Goal: Contribute content: Add original content to the website for others to see

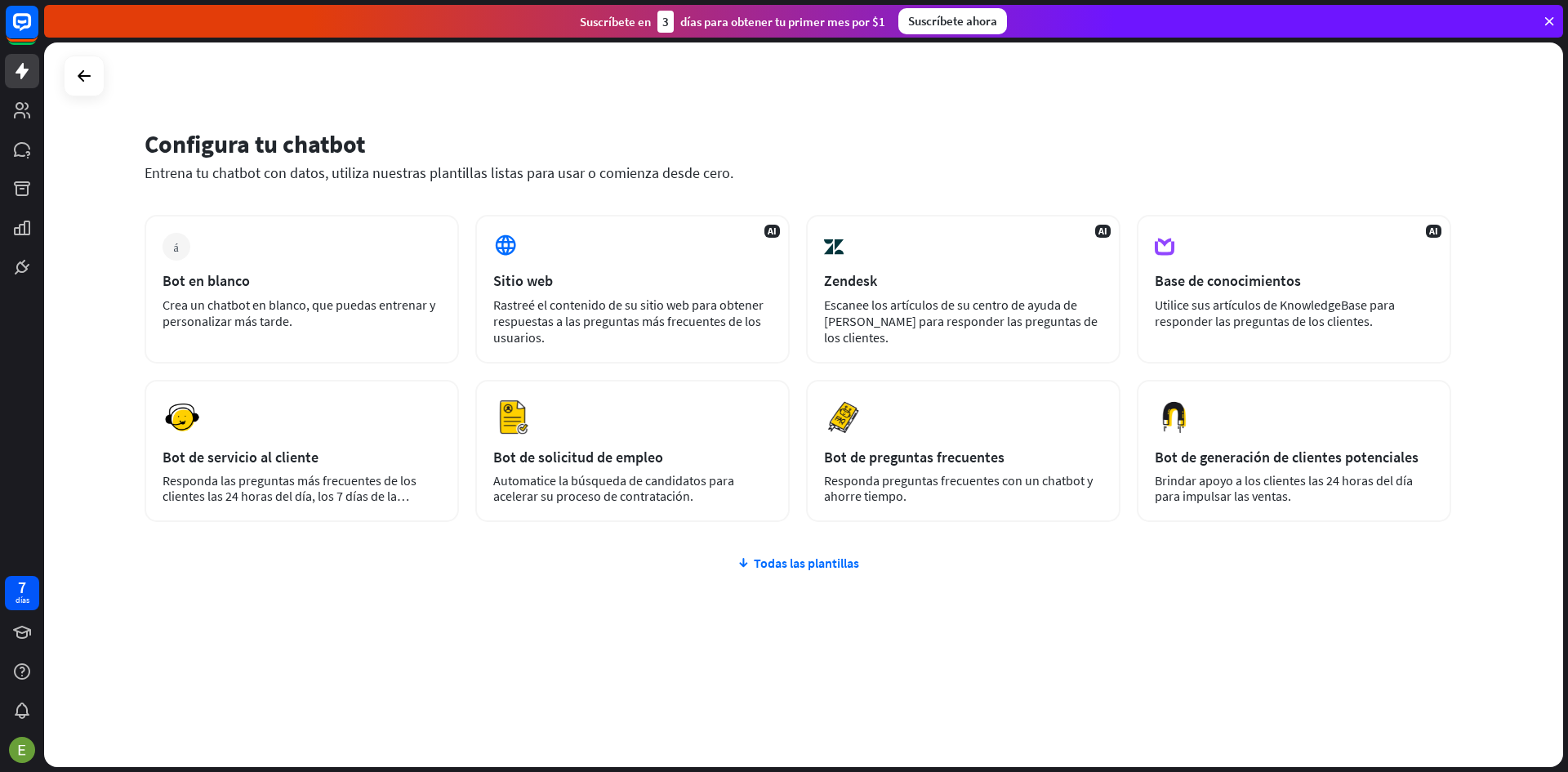
click at [1307, 145] on div "Configura tu chatbot" at bounding box center [798, 143] width 1307 height 31
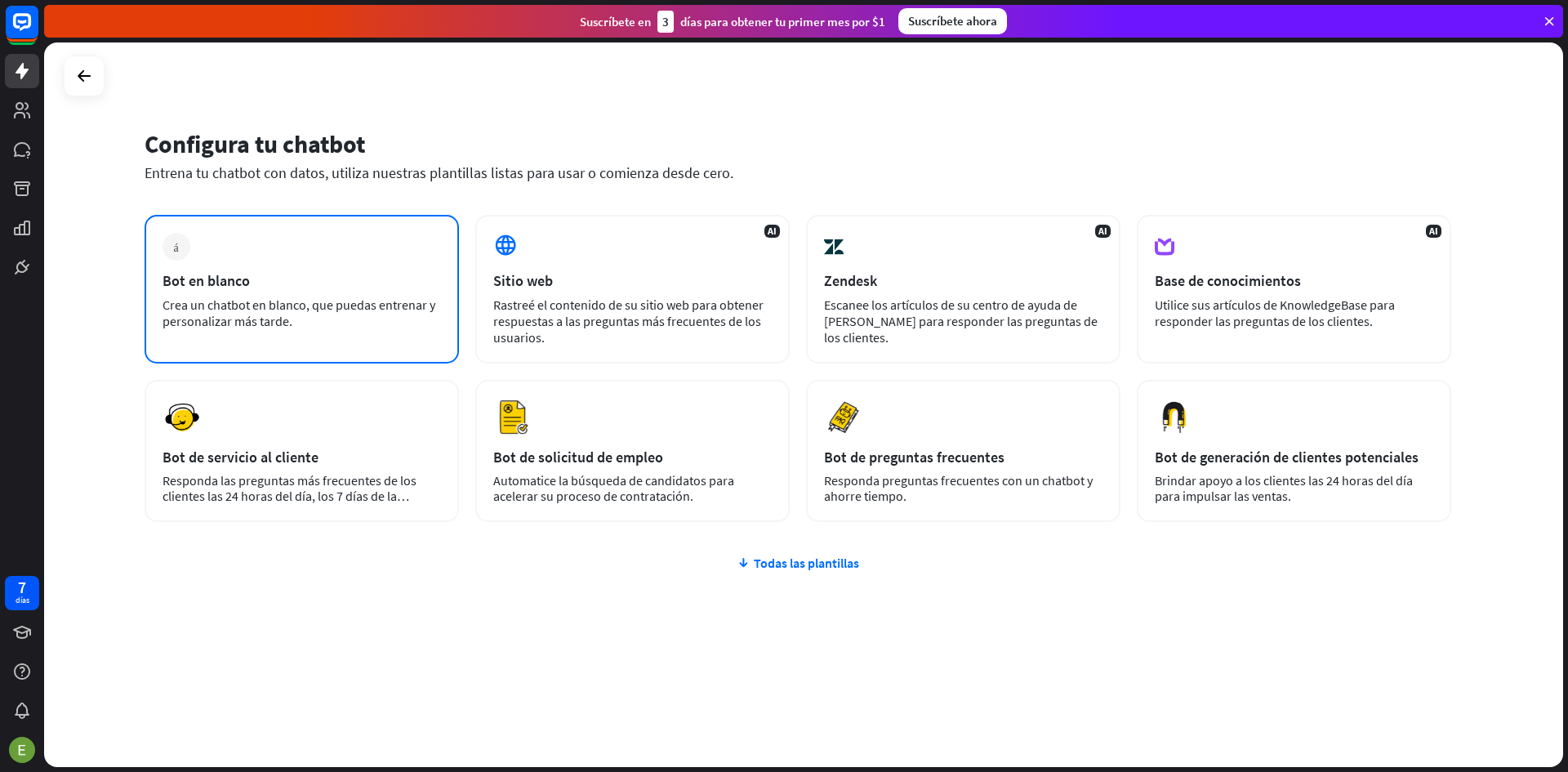
click at [393, 274] on div "Bot en blanco" at bounding box center [302, 280] width 278 height 19
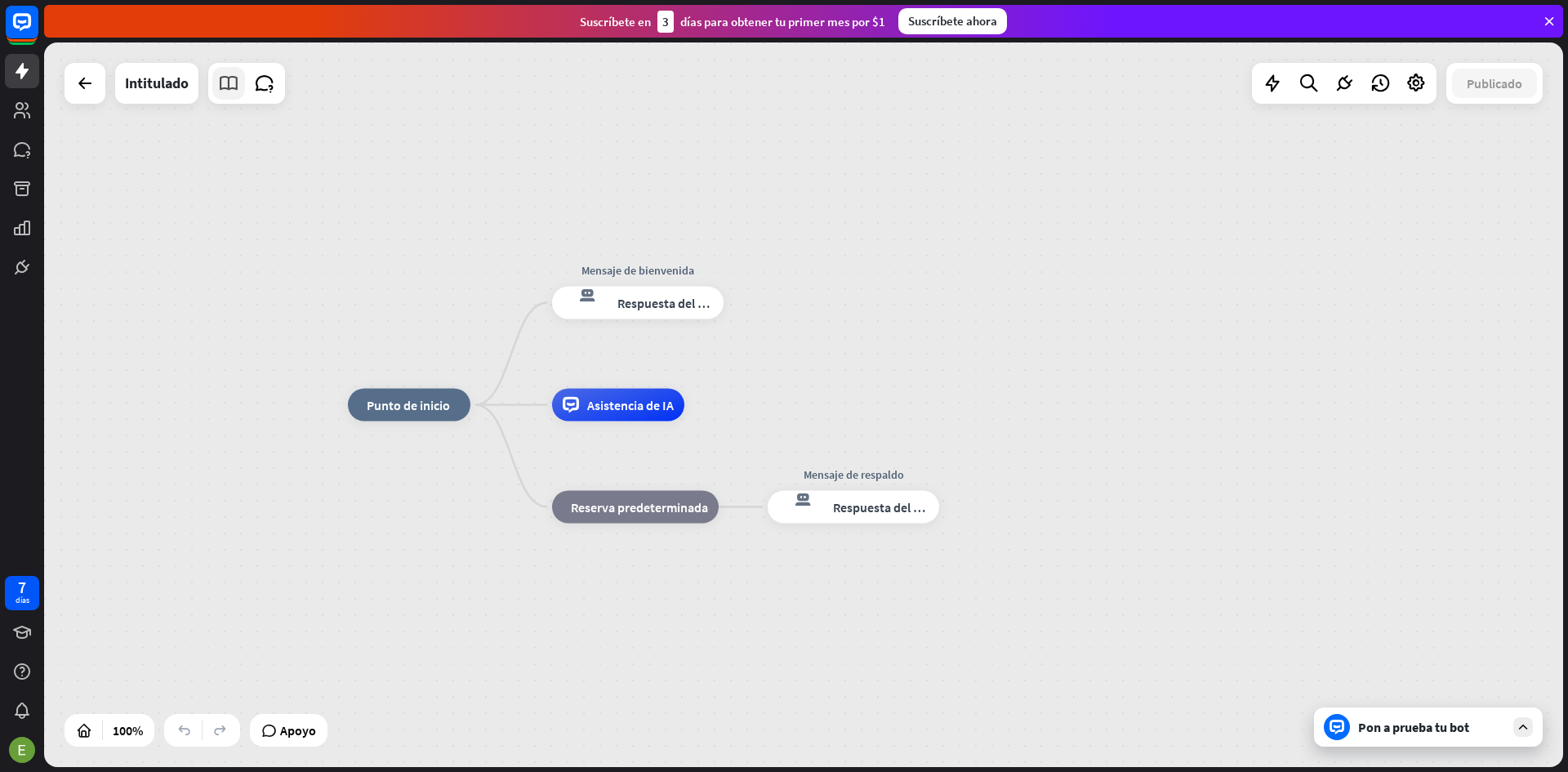
click at [220, 86] on icon at bounding box center [229, 84] width 22 height 22
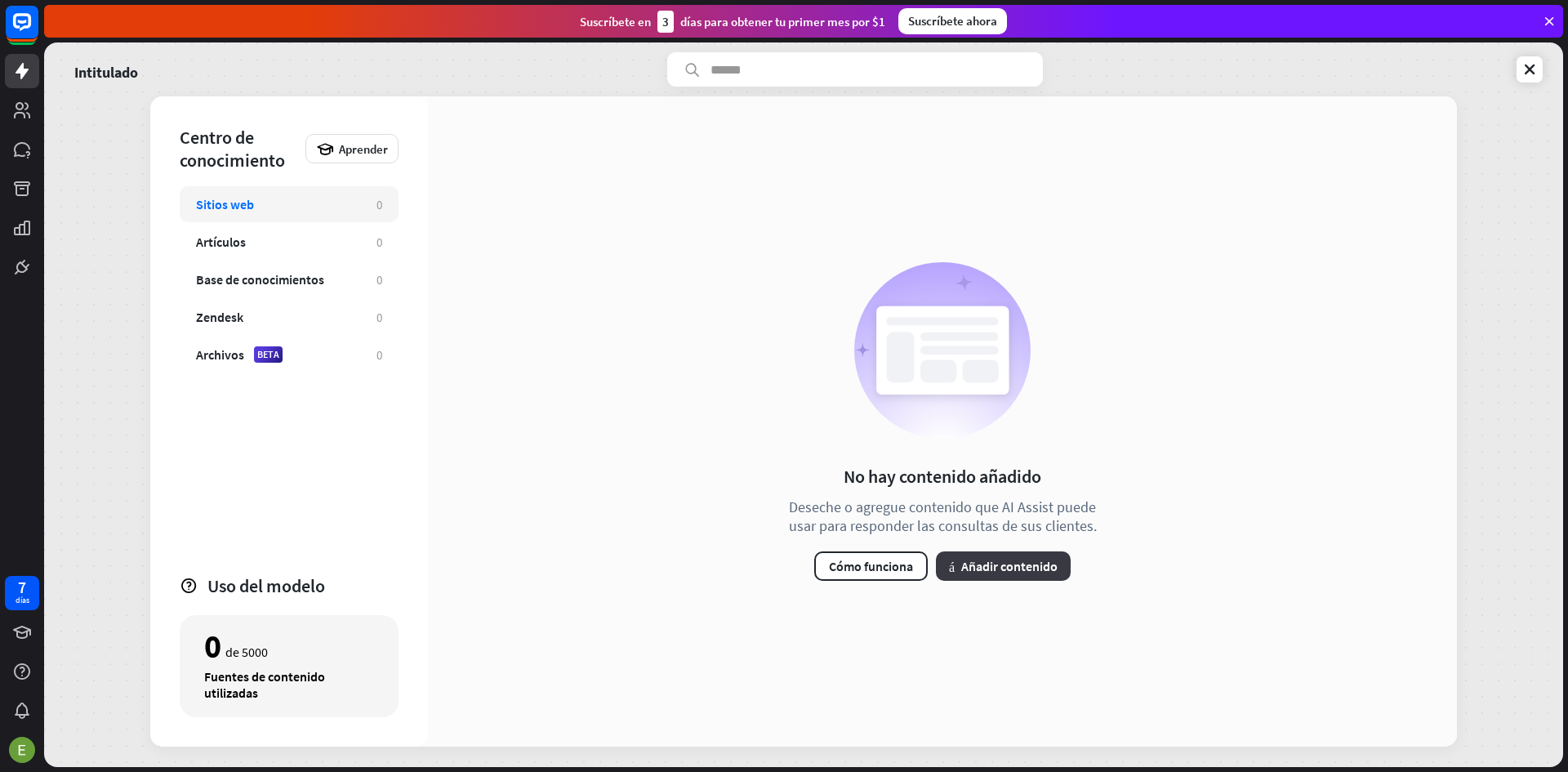
click at [968, 570] on font "Añadir contenido" at bounding box center [1010, 566] width 97 height 17
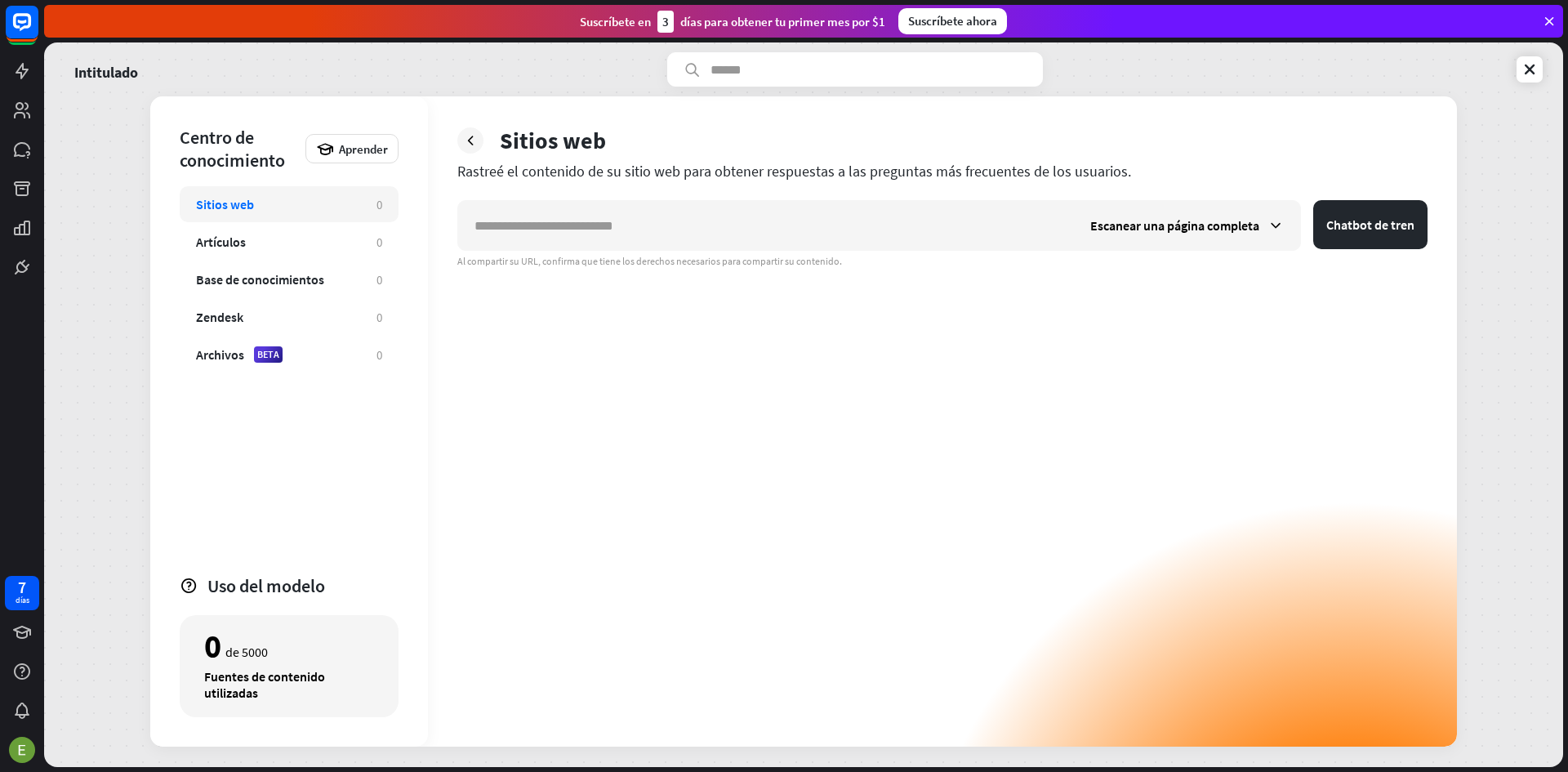
click at [888, 346] on div "Escanear una página completa Chatbot de tren Al compartir su URL, confirma que …" at bounding box center [943, 473] width 970 height 546
click at [205, 249] on div "Artículos 0" at bounding box center [289, 242] width 219 height 35
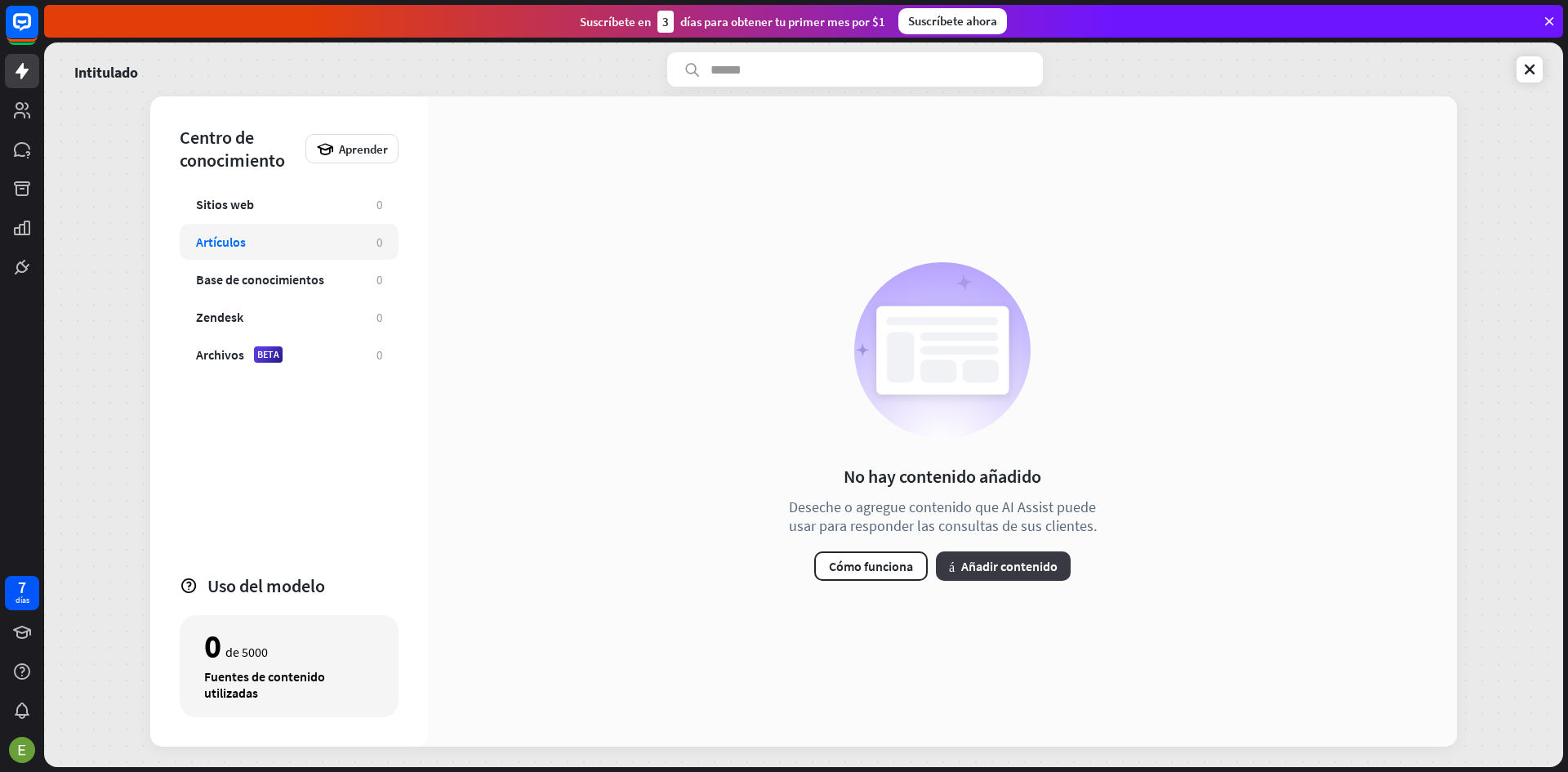
click at [1026, 570] on font "Añadir contenido" at bounding box center [1010, 566] width 97 height 17
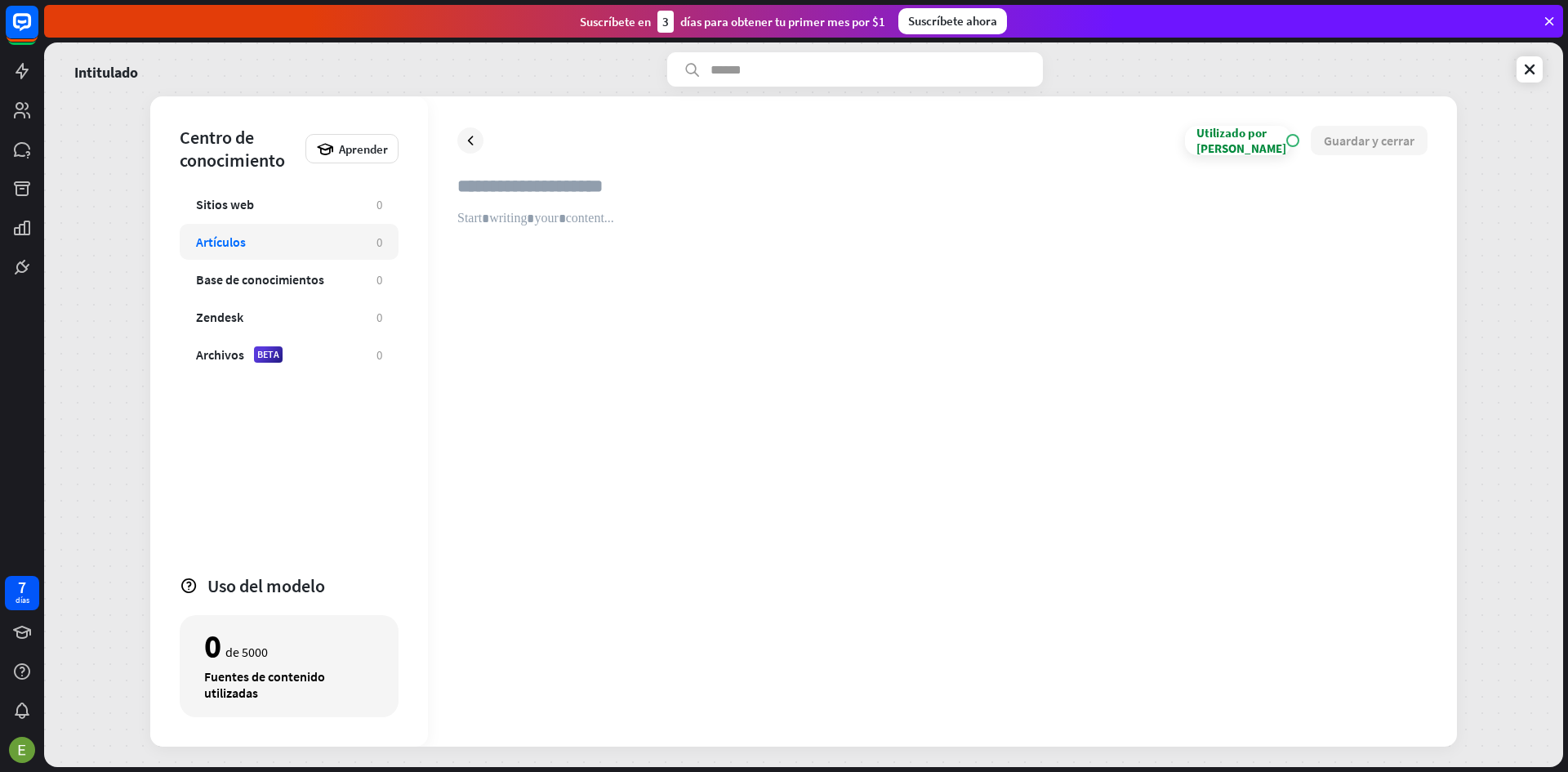
click at [621, 188] on input "text" at bounding box center [943, 192] width 970 height 35
type input "**********"
drag, startPoint x: 337, startPoint y: 243, endPoint x: 455, endPoint y: 226, distance: 119.2
click at [340, 241] on div "Artículos" at bounding box center [278, 242] width 164 height 17
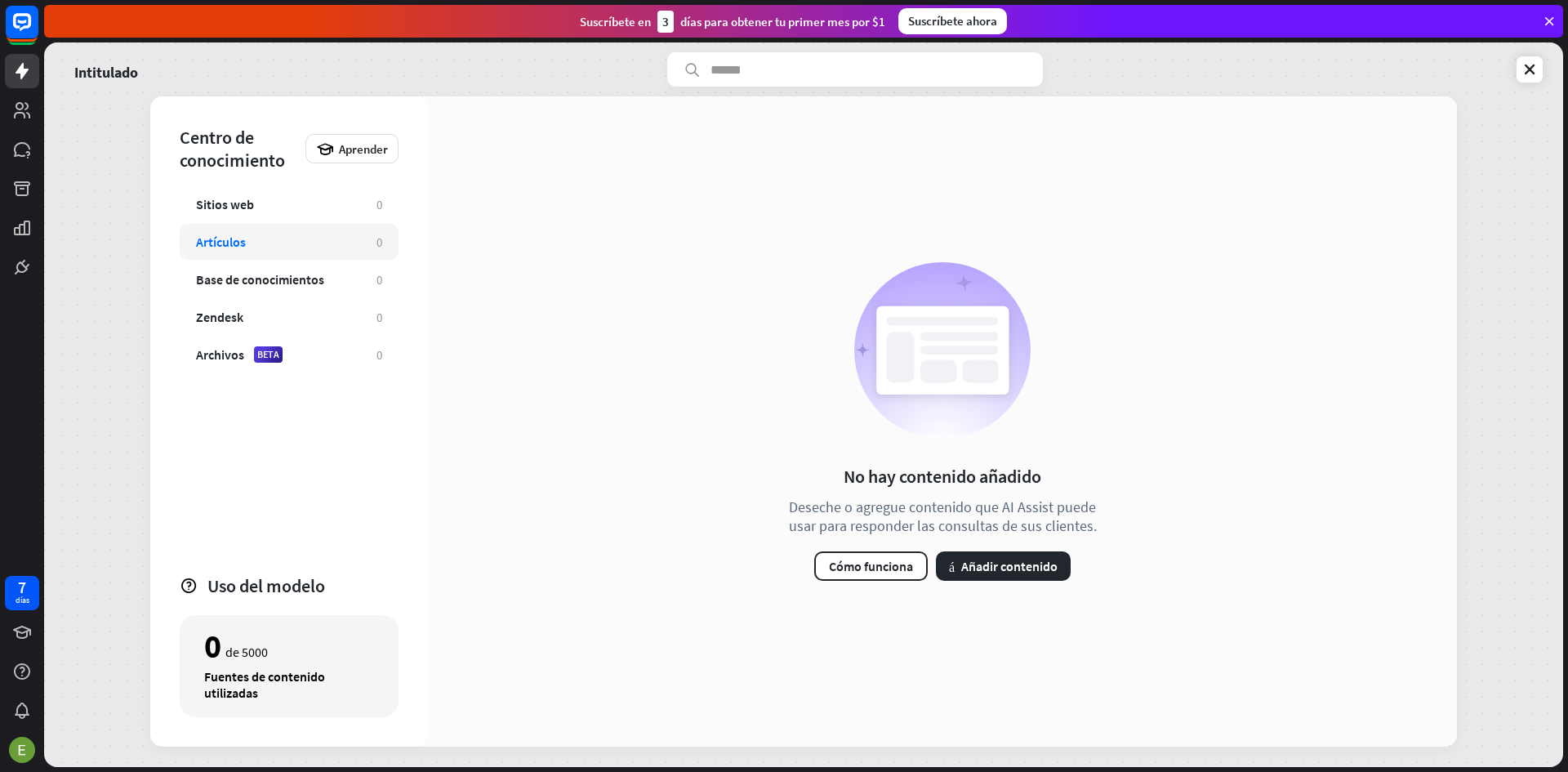
click at [321, 247] on div "Artículos" at bounding box center [278, 242] width 164 height 17
click at [1016, 564] on font "Añadir contenido" at bounding box center [1010, 566] width 97 height 17
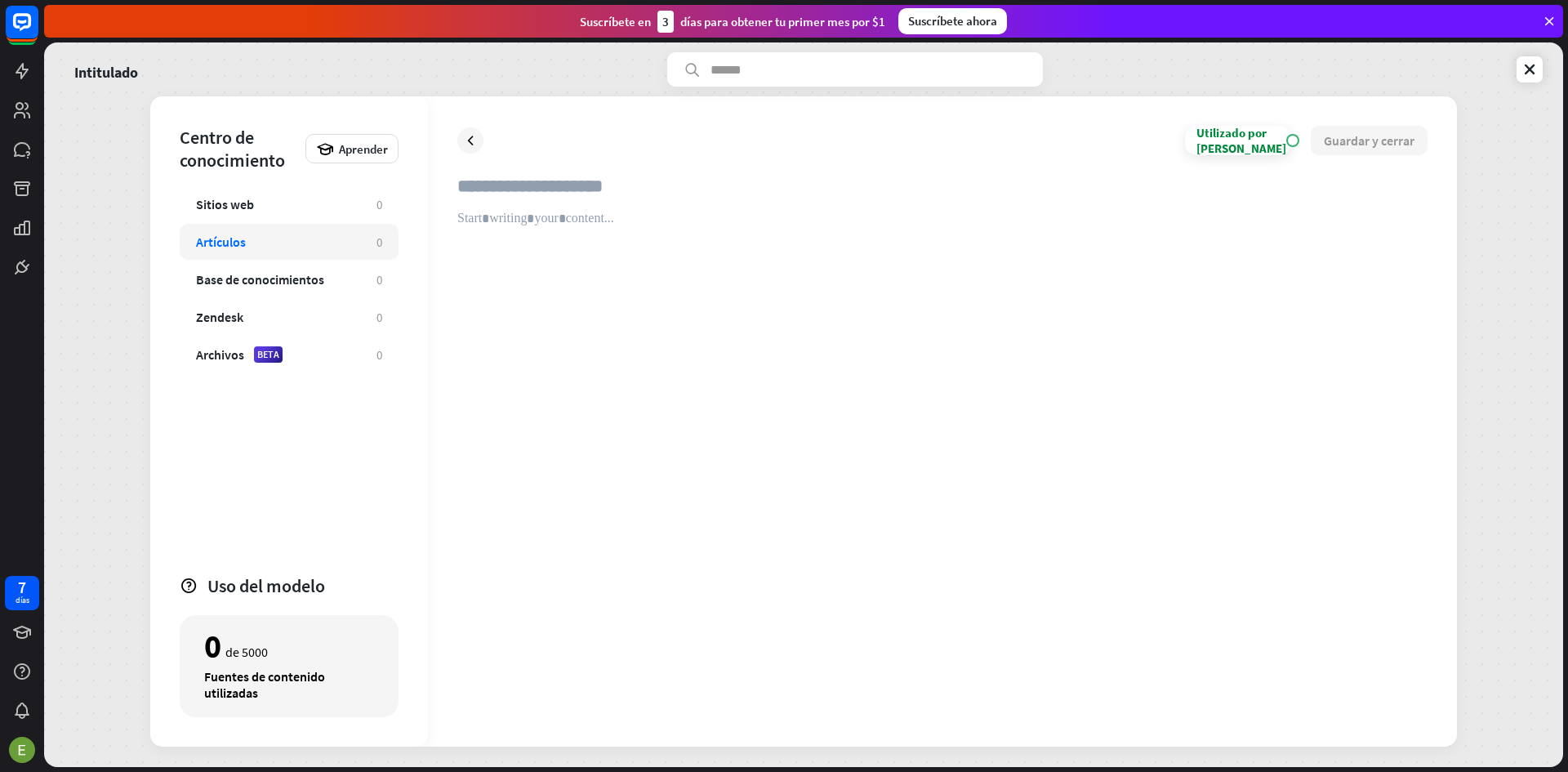
click at [529, 232] on div at bounding box center [943, 464] width 970 height 507
paste div
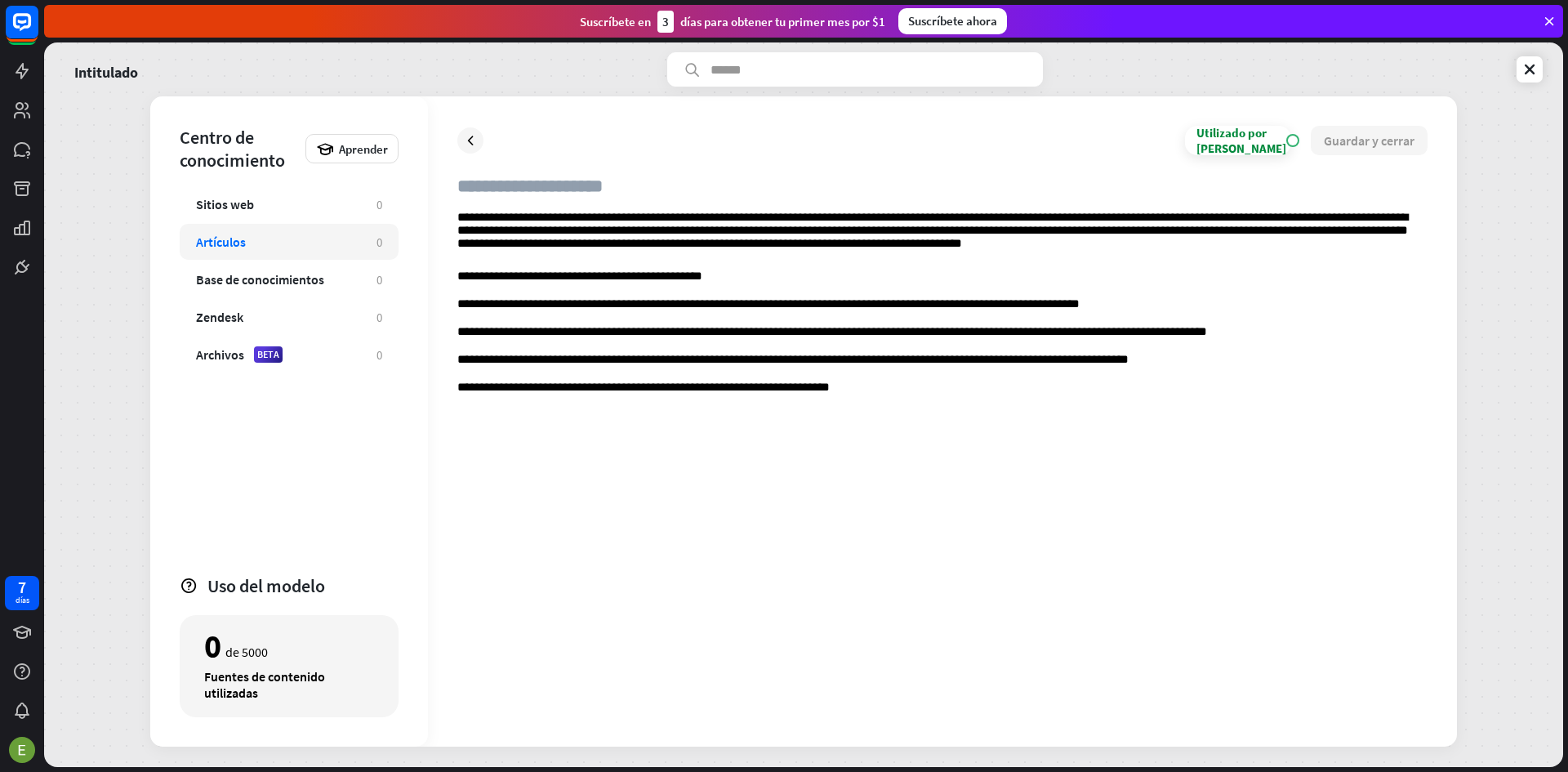
click at [512, 202] on input "text" at bounding box center [943, 192] width 970 height 35
click at [527, 196] on input "text" at bounding box center [943, 192] width 970 height 35
type input "**********"
click at [535, 450] on div "**********" at bounding box center [943, 464] width 970 height 507
click at [842, 387] on p "**********" at bounding box center [943, 388] width 970 height 16
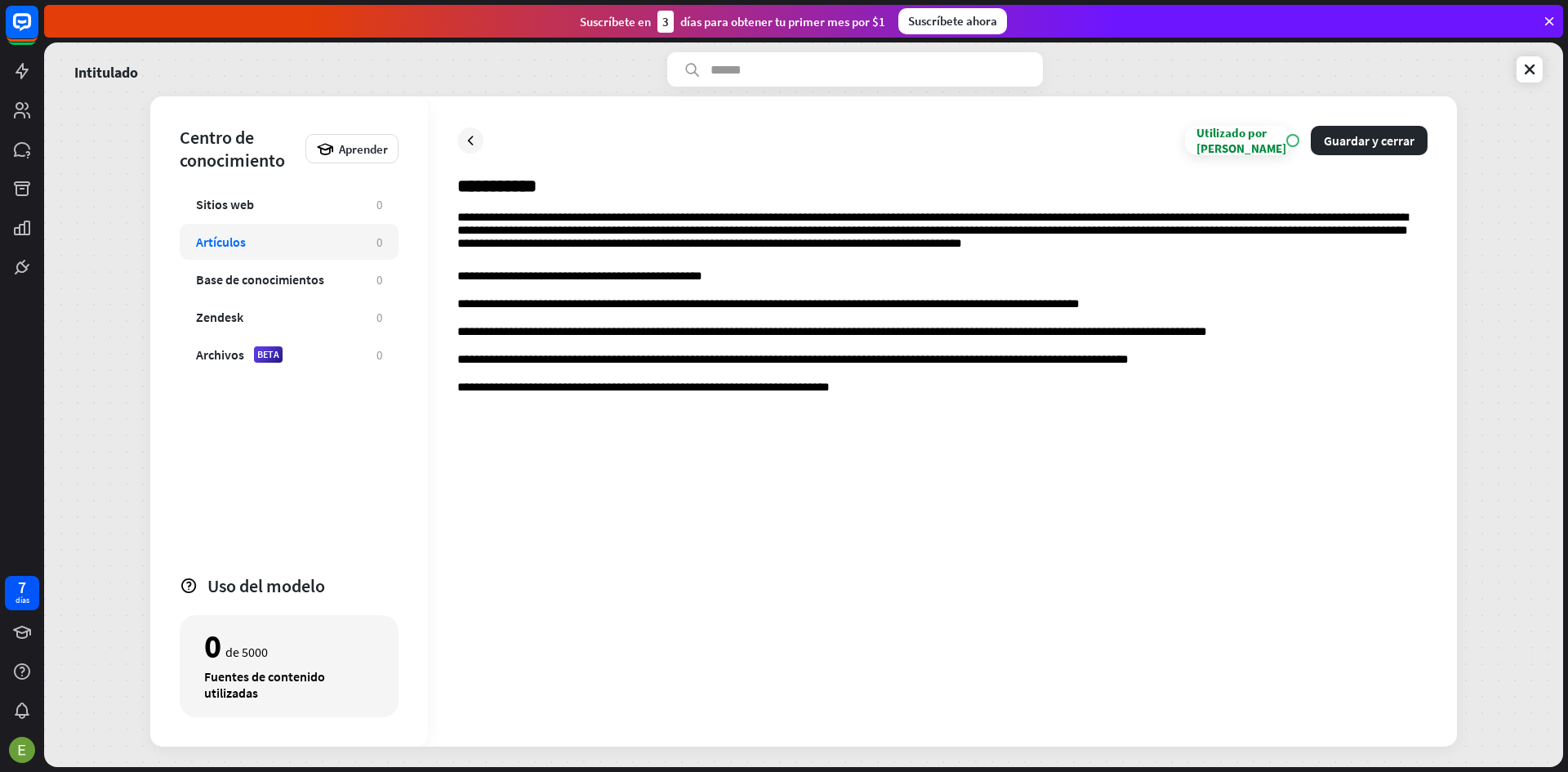
click at [479, 443] on div "**********" at bounding box center [943, 464] width 970 height 507
click at [848, 390] on p "**********" at bounding box center [943, 388] width 970 height 16
drag, startPoint x: 705, startPoint y: 510, endPoint x: 961, endPoint y: 431, distance: 267.9
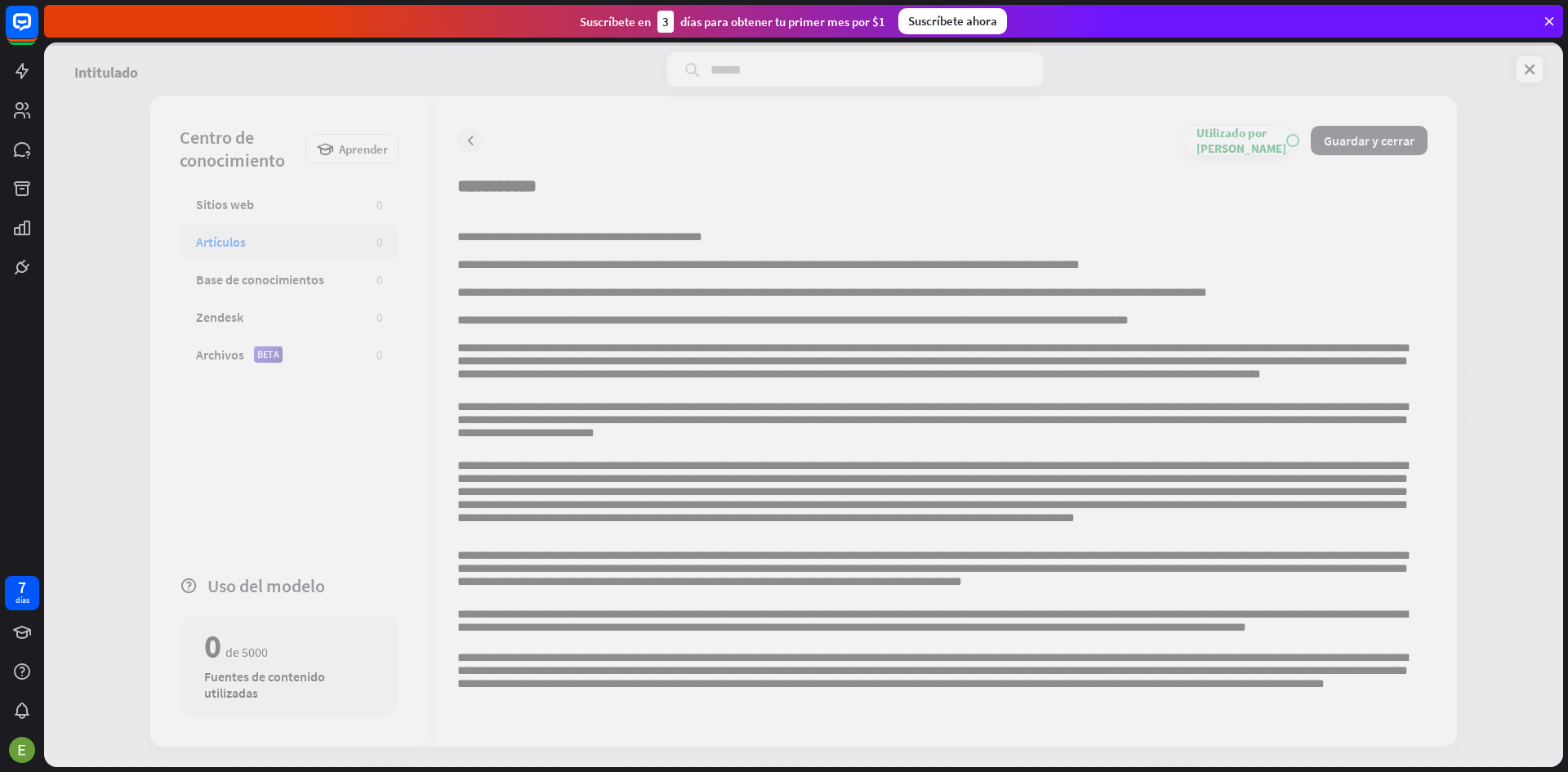
scroll to position [47, 0]
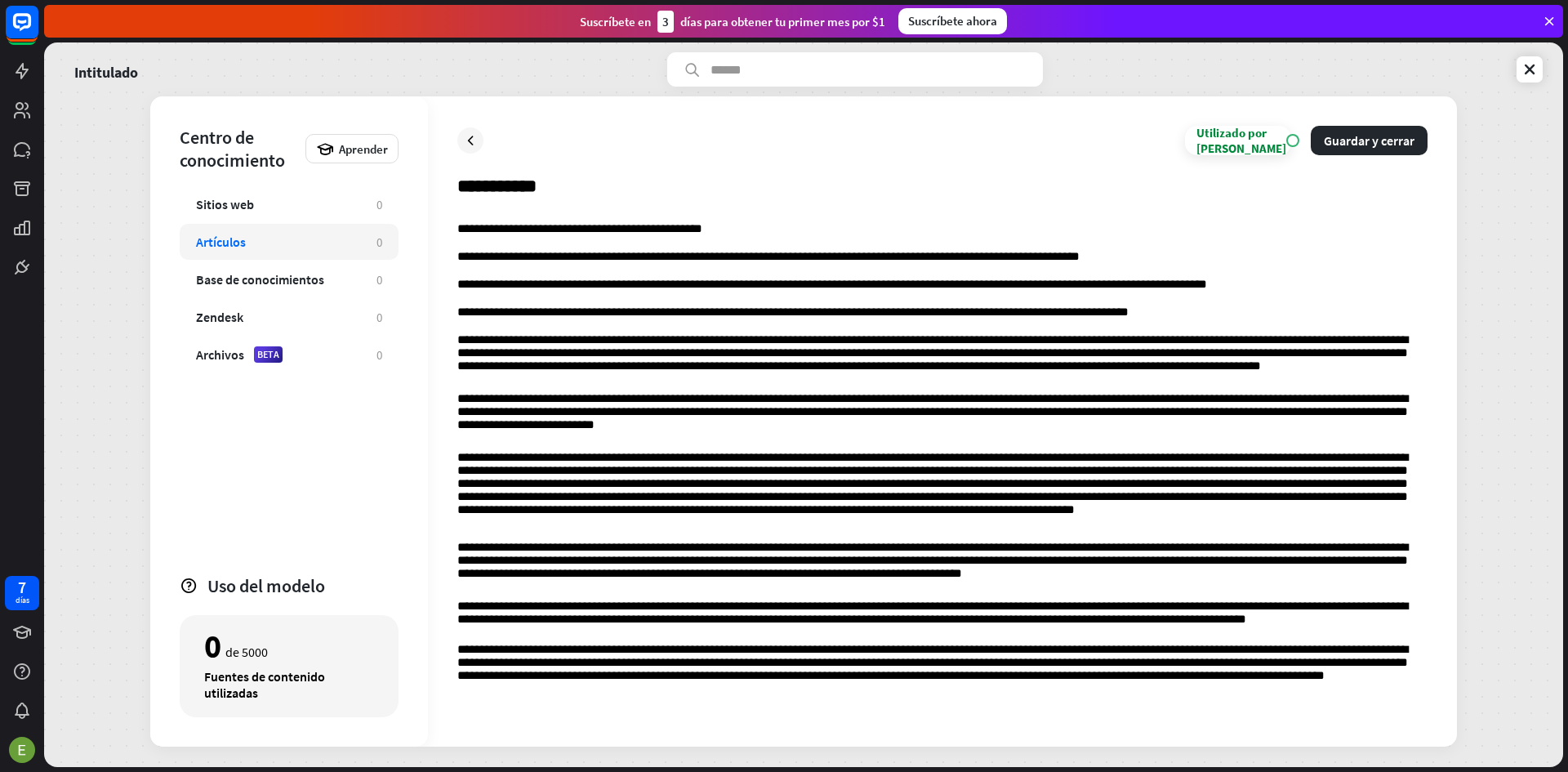
drag, startPoint x: 606, startPoint y: 708, endPoint x: 578, endPoint y: 699, distance: 29.4
click at [578, 699] on p "**********" at bounding box center [943, 673] width 970 height 62
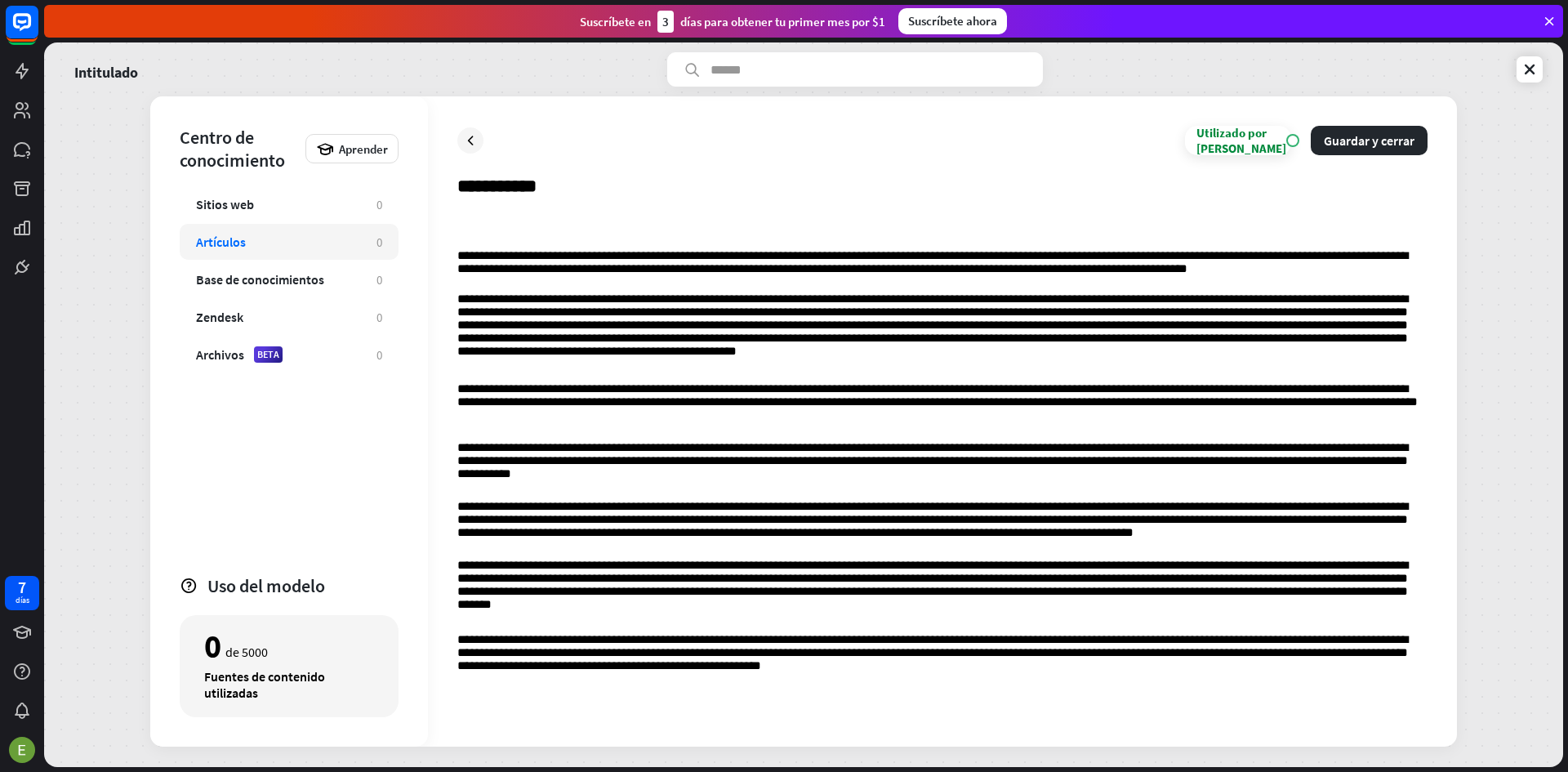
scroll to position [948, 0]
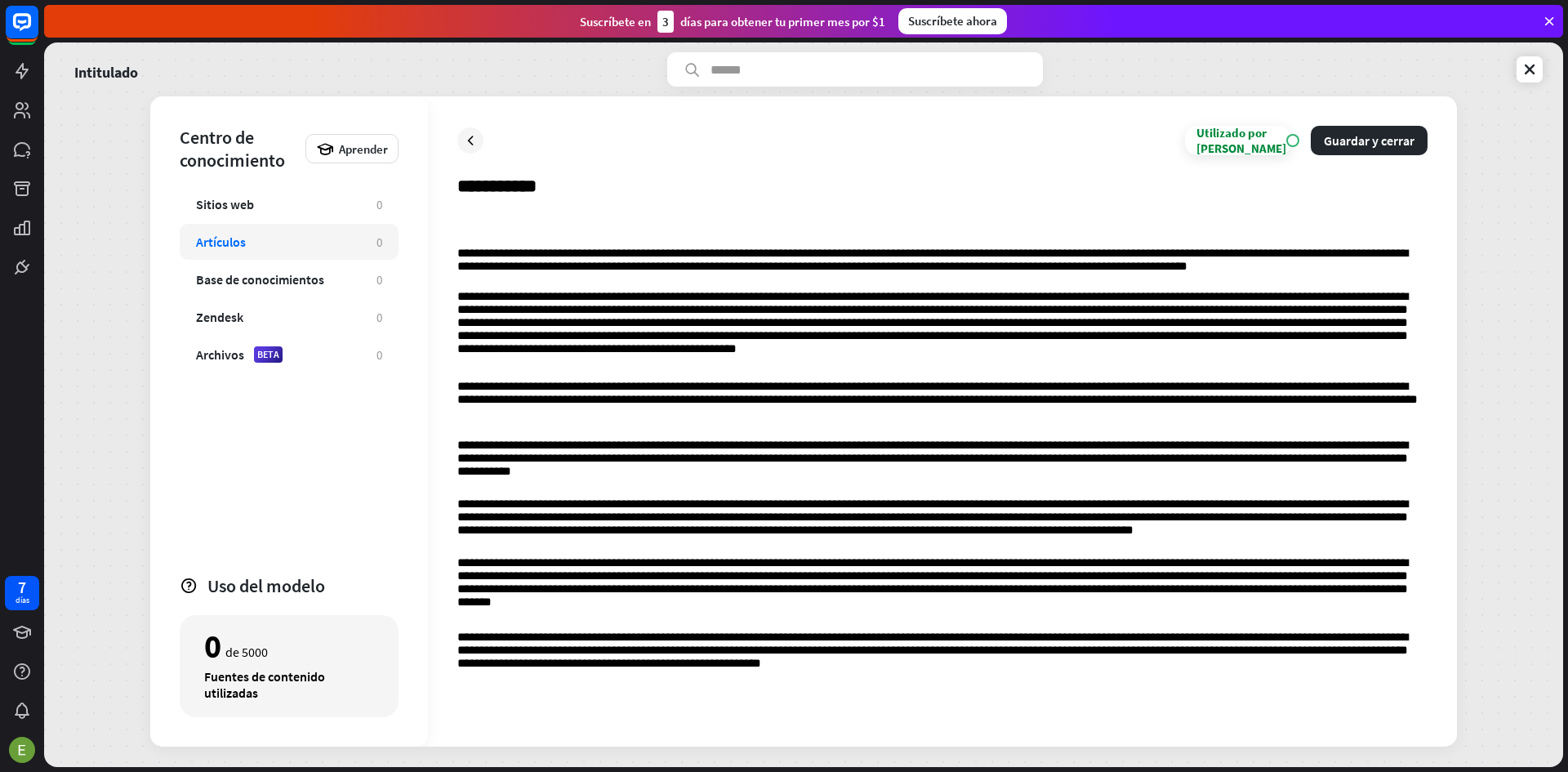
drag, startPoint x: 783, startPoint y: 706, endPoint x: 645, endPoint y: 702, distance: 138.1
click at [645, 702] on p at bounding box center [943, 697] width 970 height 16
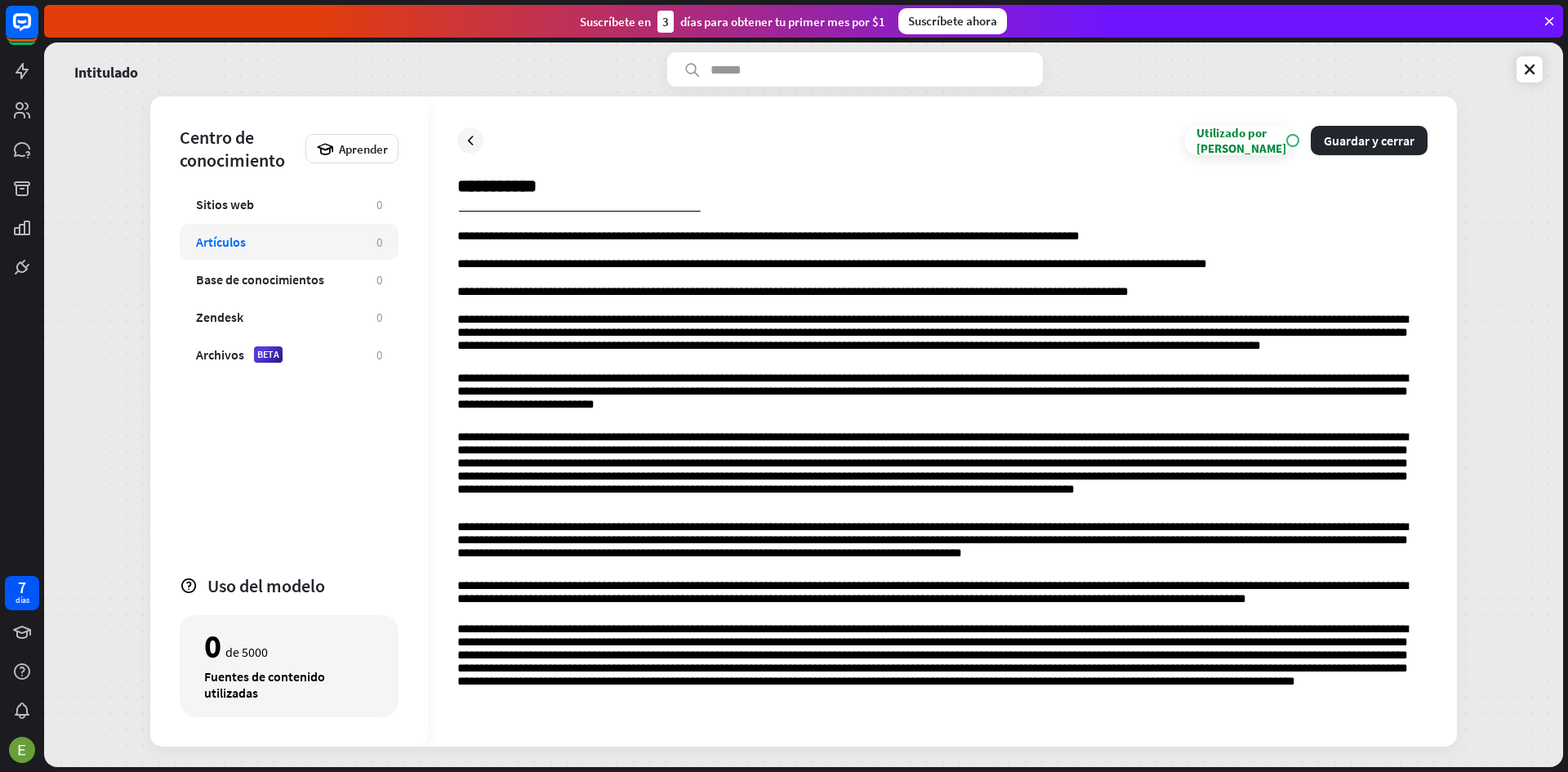
scroll to position [0, 0]
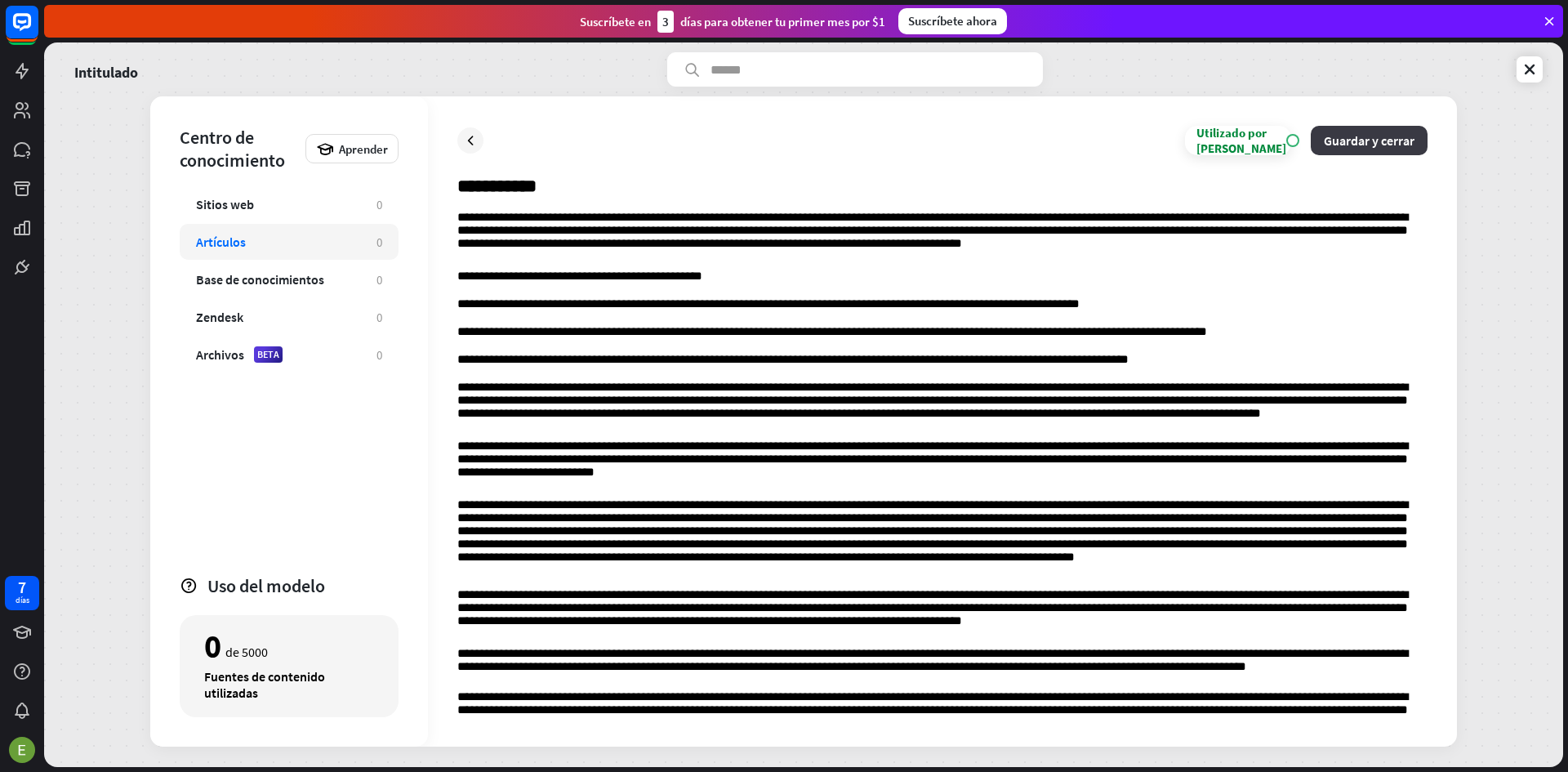
click at [1373, 126] on button "Guardar y cerrar" at bounding box center [1369, 141] width 116 height 30
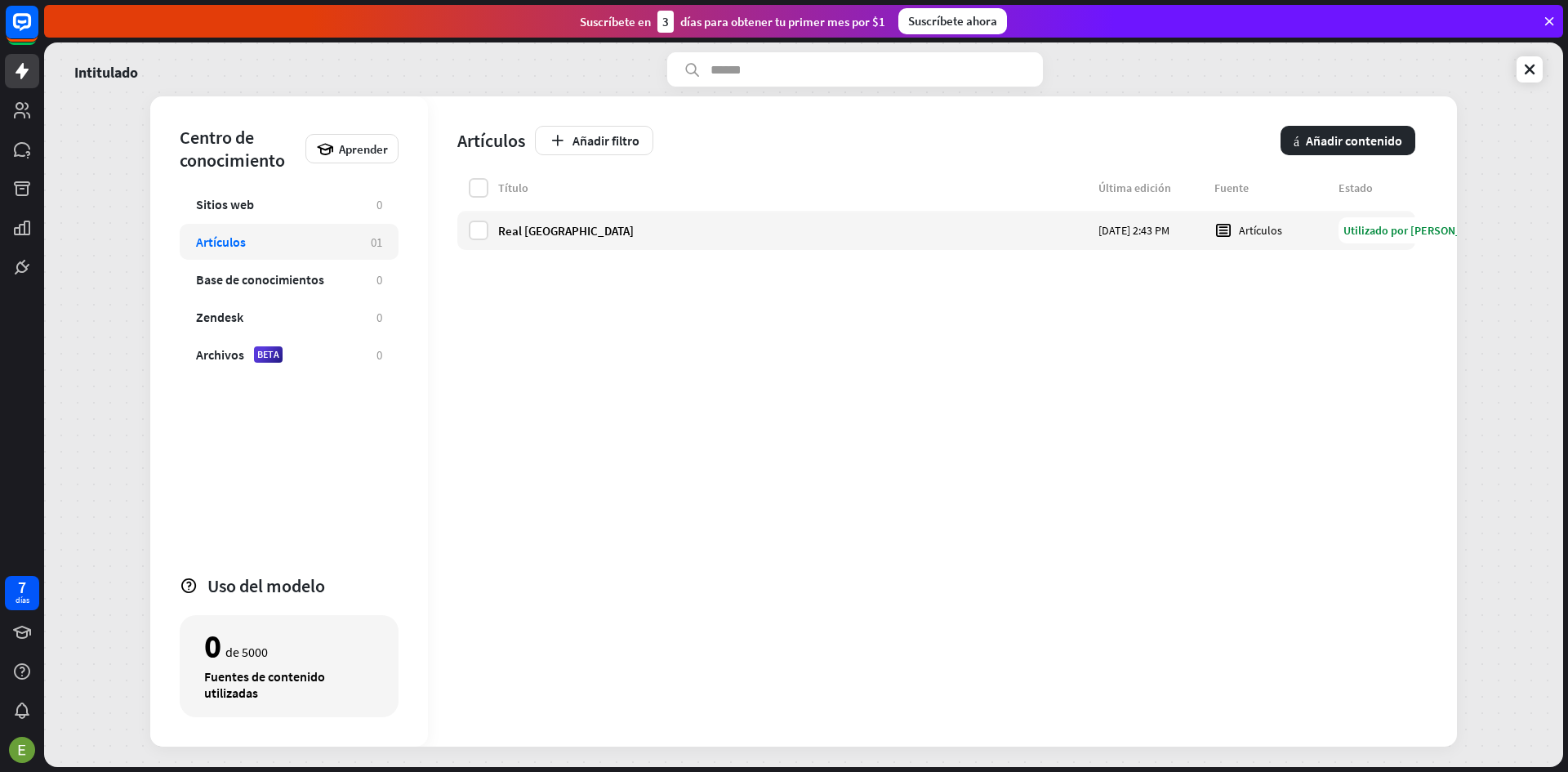
drag, startPoint x: 473, startPoint y: 231, endPoint x: 517, endPoint y: 257, distance: 51.1
click at [473, 232] on label at bounding box center [478, 231] width 20 height 20
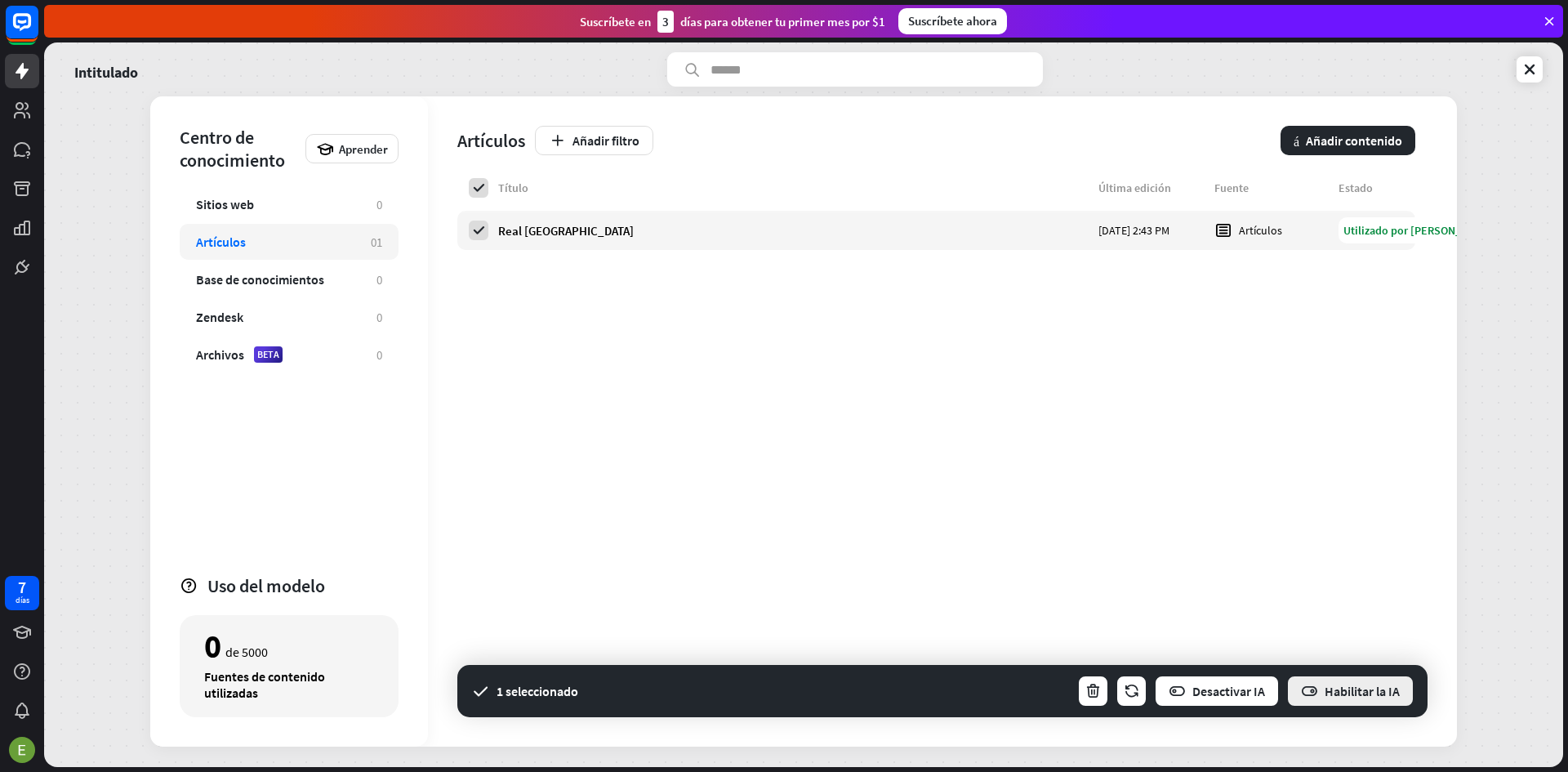
click at [1381, 684] on font "Habilitar la IA" at bounding box center [1363, 690] width 75 height 17
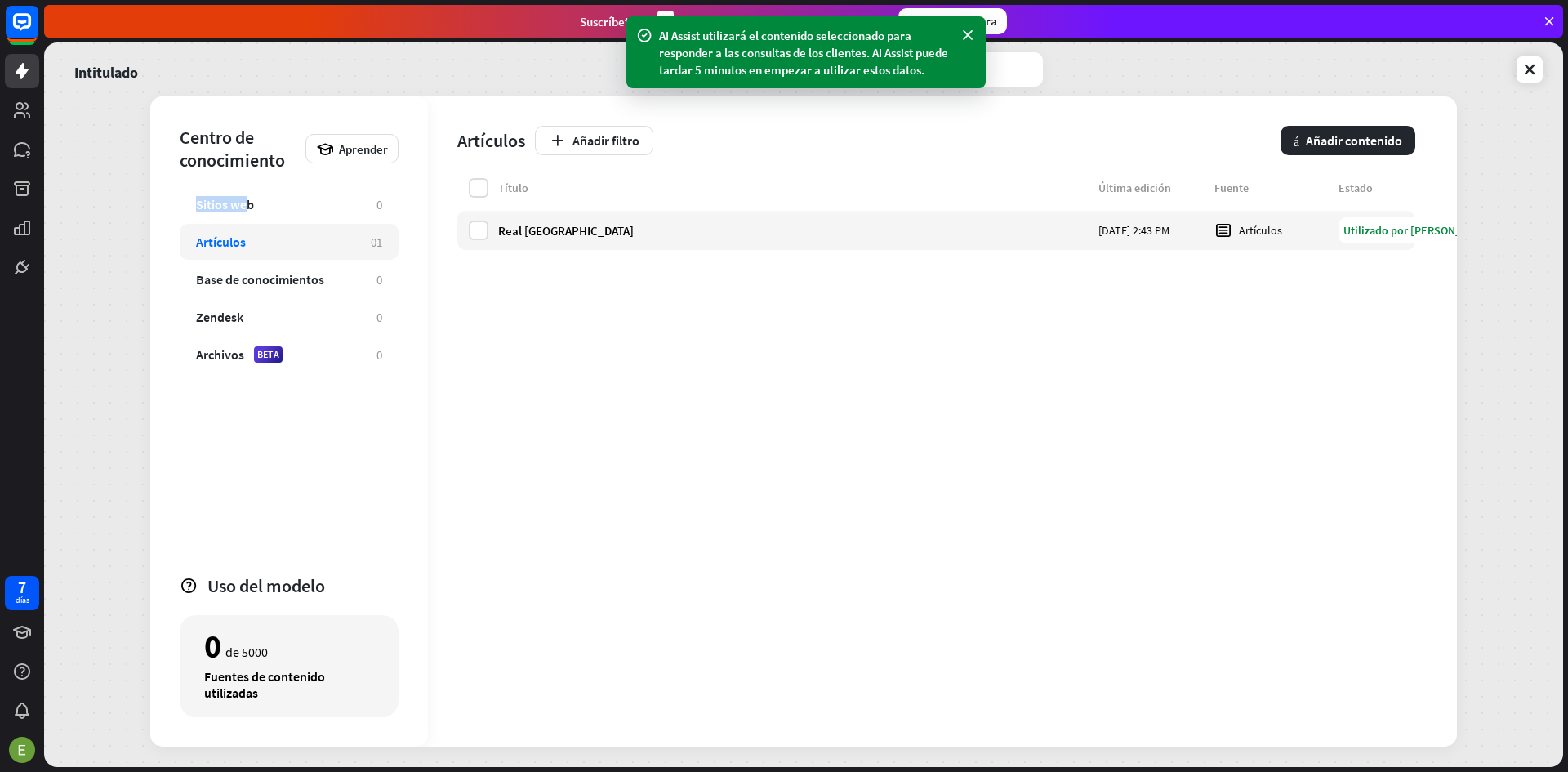
drag, startPoint x: 245, startPoint y: 212, endPoint x: 160, endPoint y: 164, distance: 97.6
click at [166, 169] on div "Centro de conocimiento Aprender Sitios web 0 Artículos 0 1 Base de conocimiento…" at bounding box center [289, 421] width 278 height 650
click at [325, 212] on div "Sitios web 0" at bounding box center [289, 204] width 219 height 35
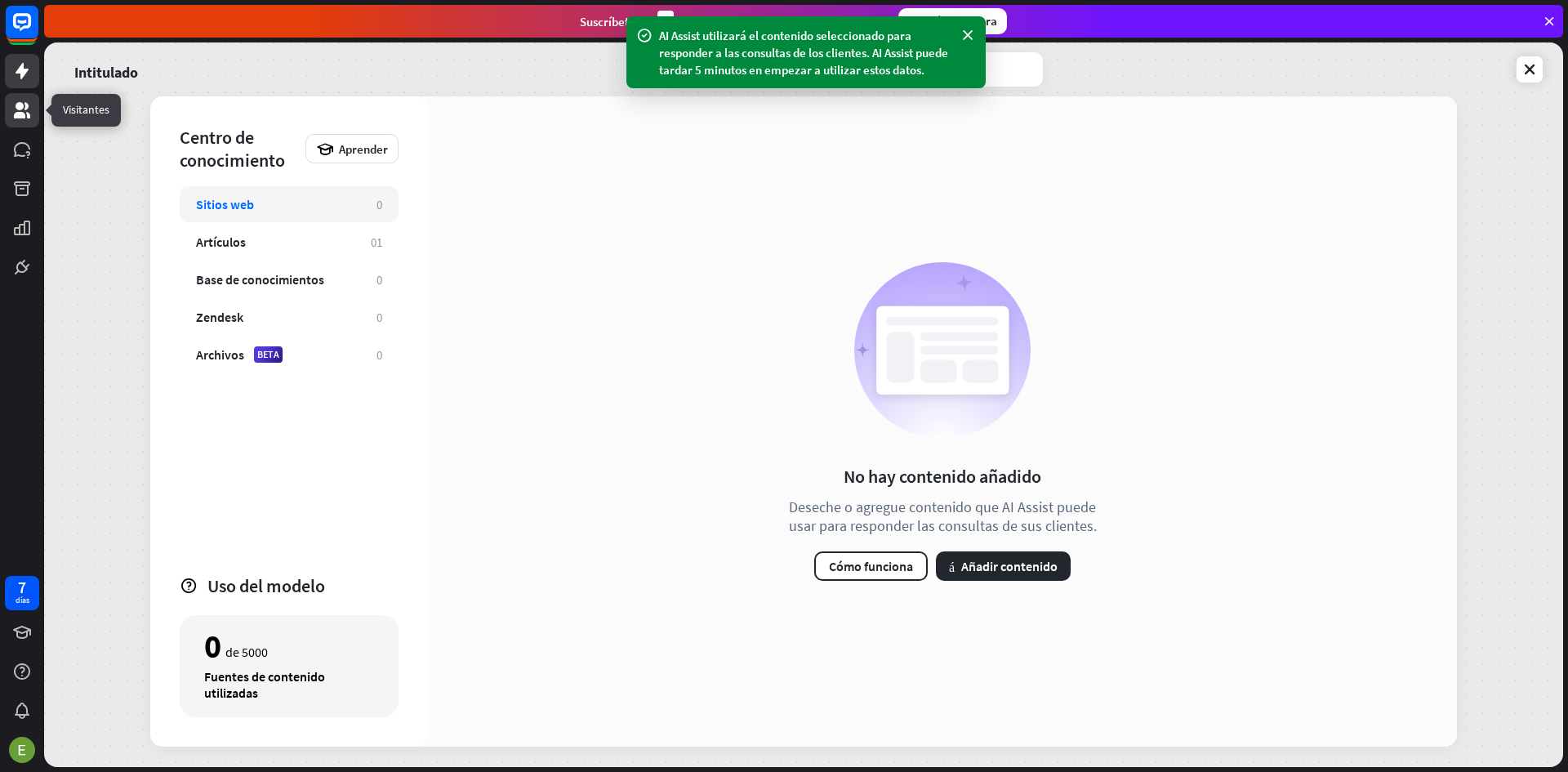
click at [7, 103] on link at bounding box center [22, 109] width 35 height 35
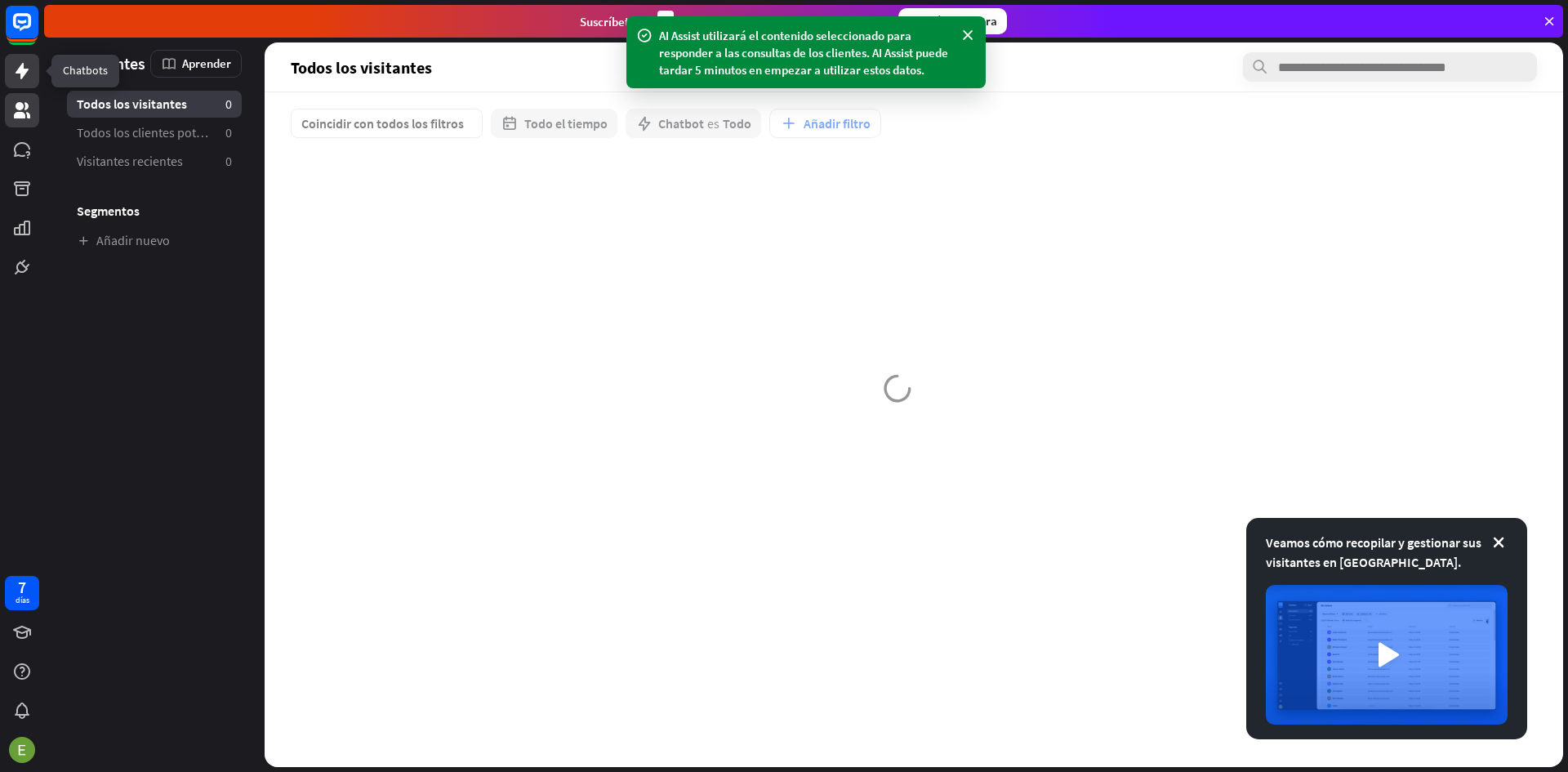
click at [16, 73] on icon at bounding box center [22, 71] width 13 height 17
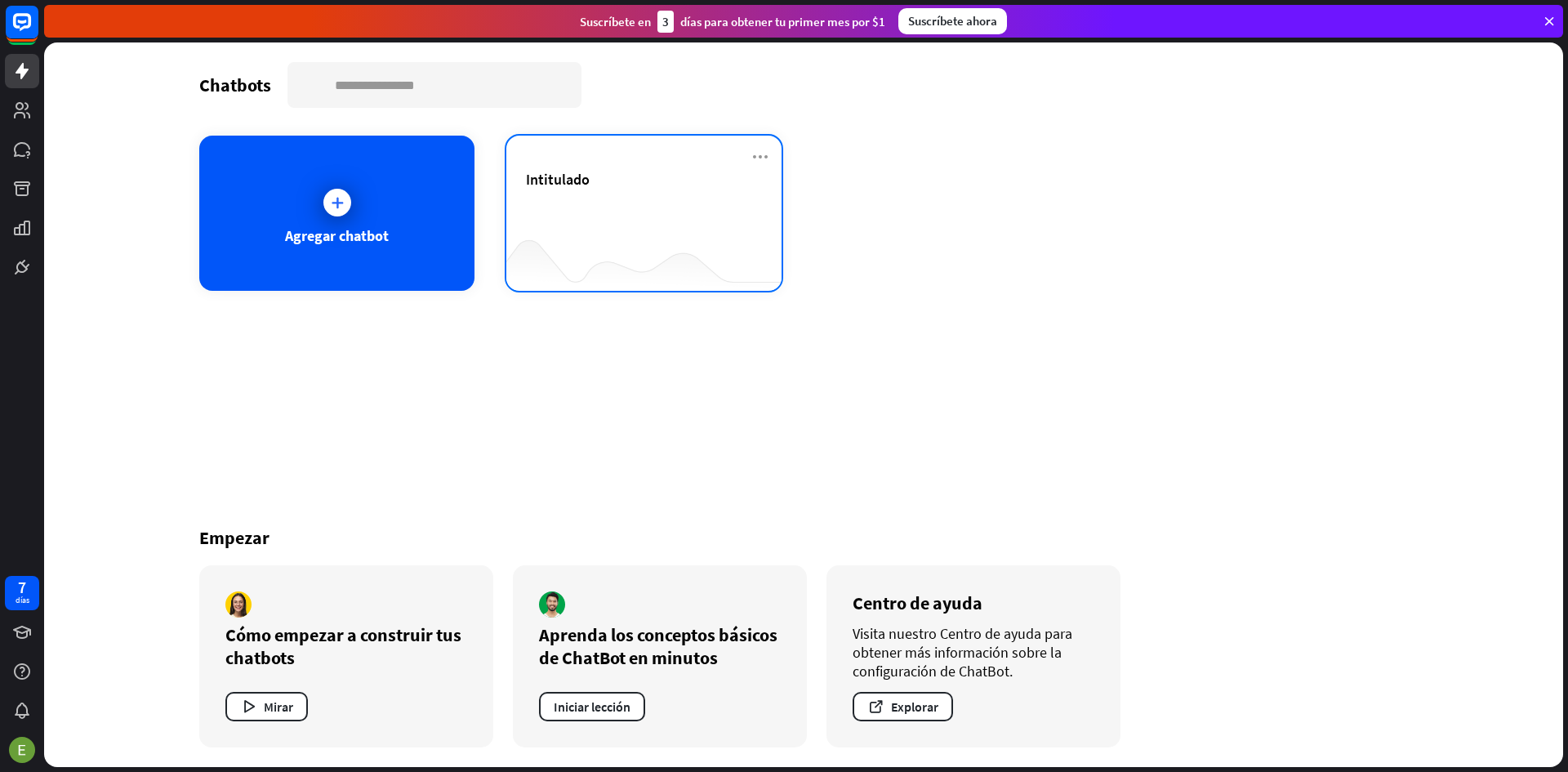
click at [714, 220] on div "Intitulado" at bounding box center [643, 198] width 236 height 57
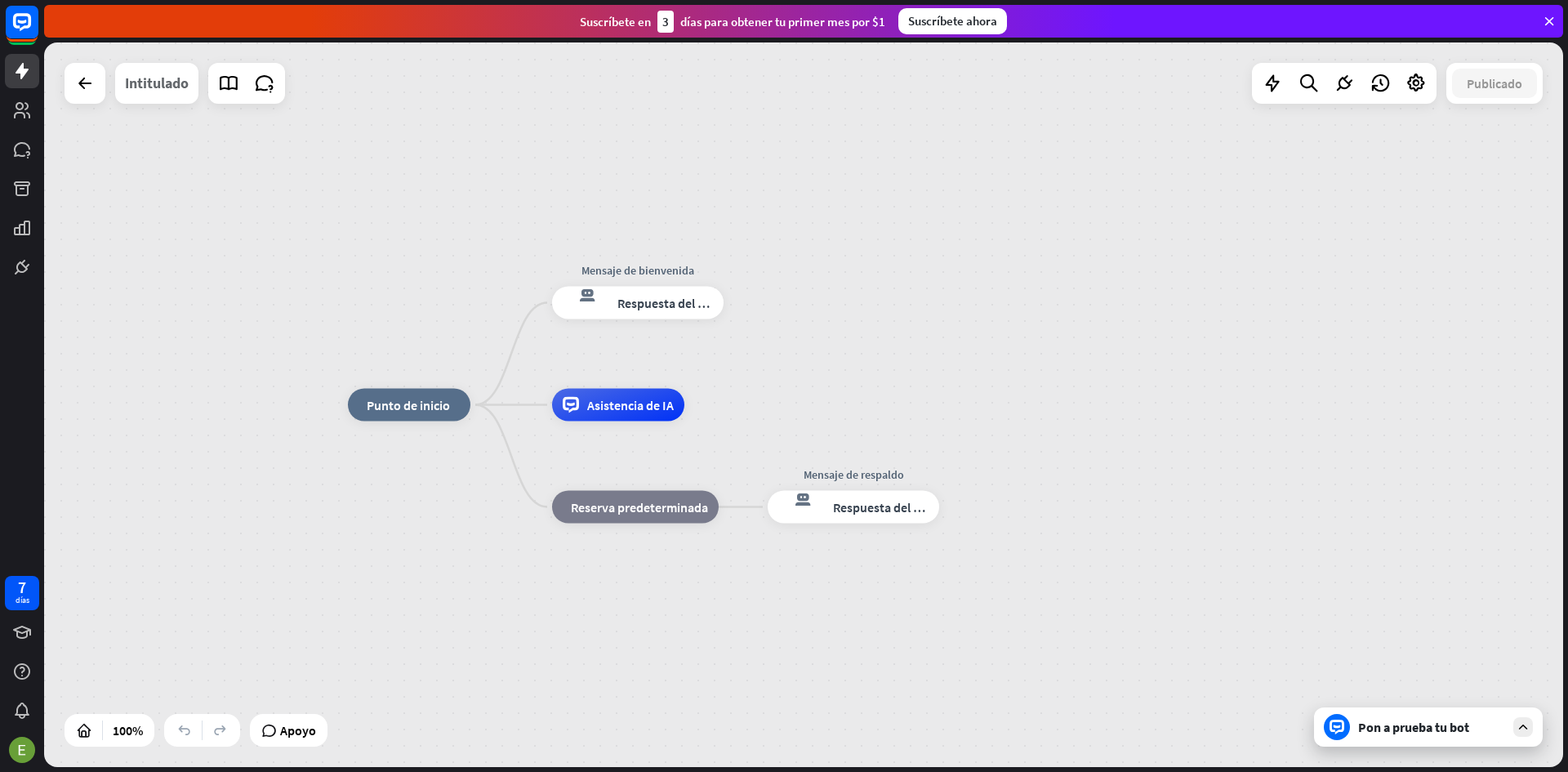
click at [132, 86] on font "Intitulado" at bounding box center [157, 83] width 64 height 19
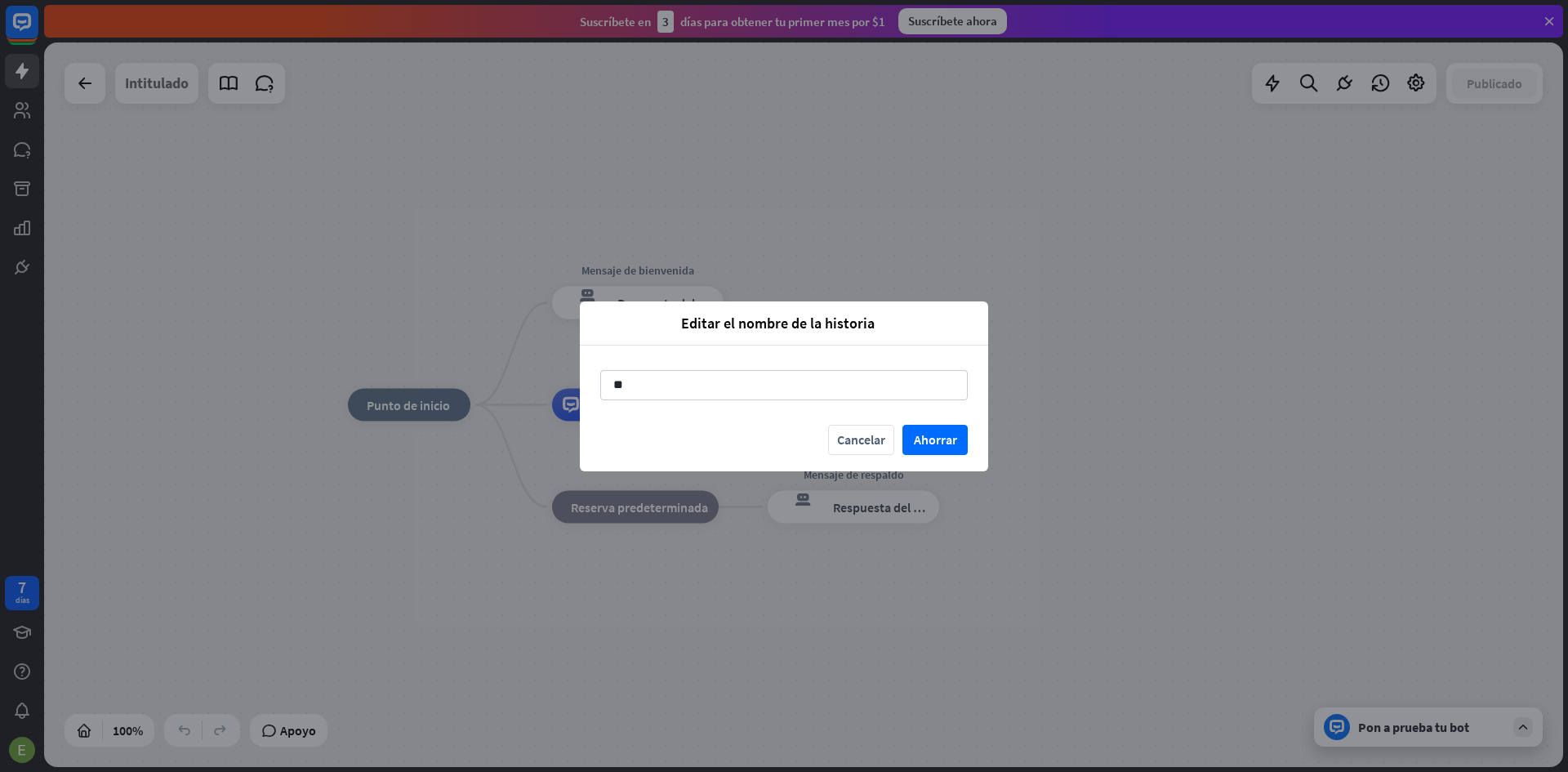
type input "*"
type input "**********"
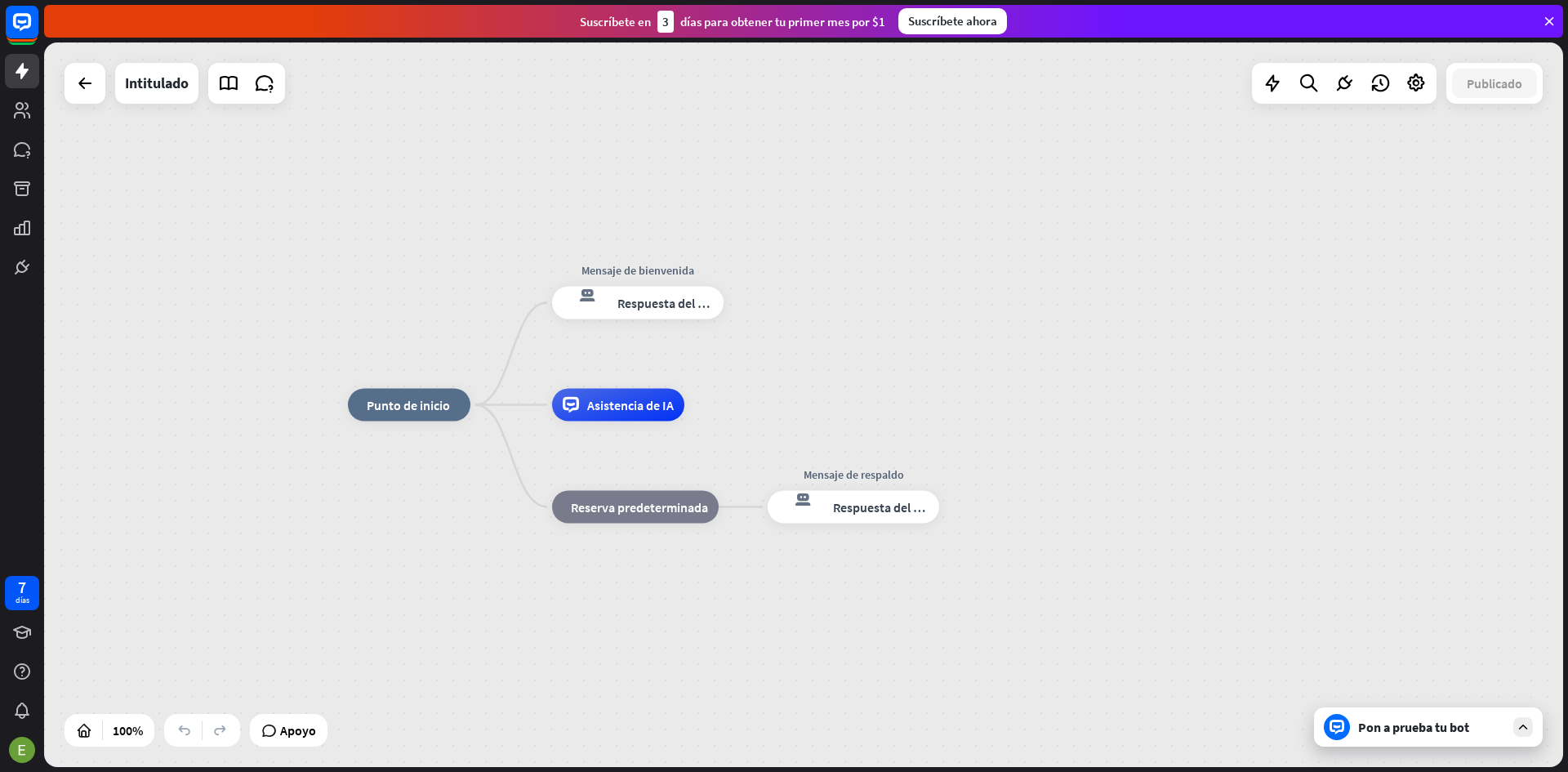
click at [1388, 736] on div "Pon a prueba tu bot" at bounding box center [1429, 727] width 229 height 39
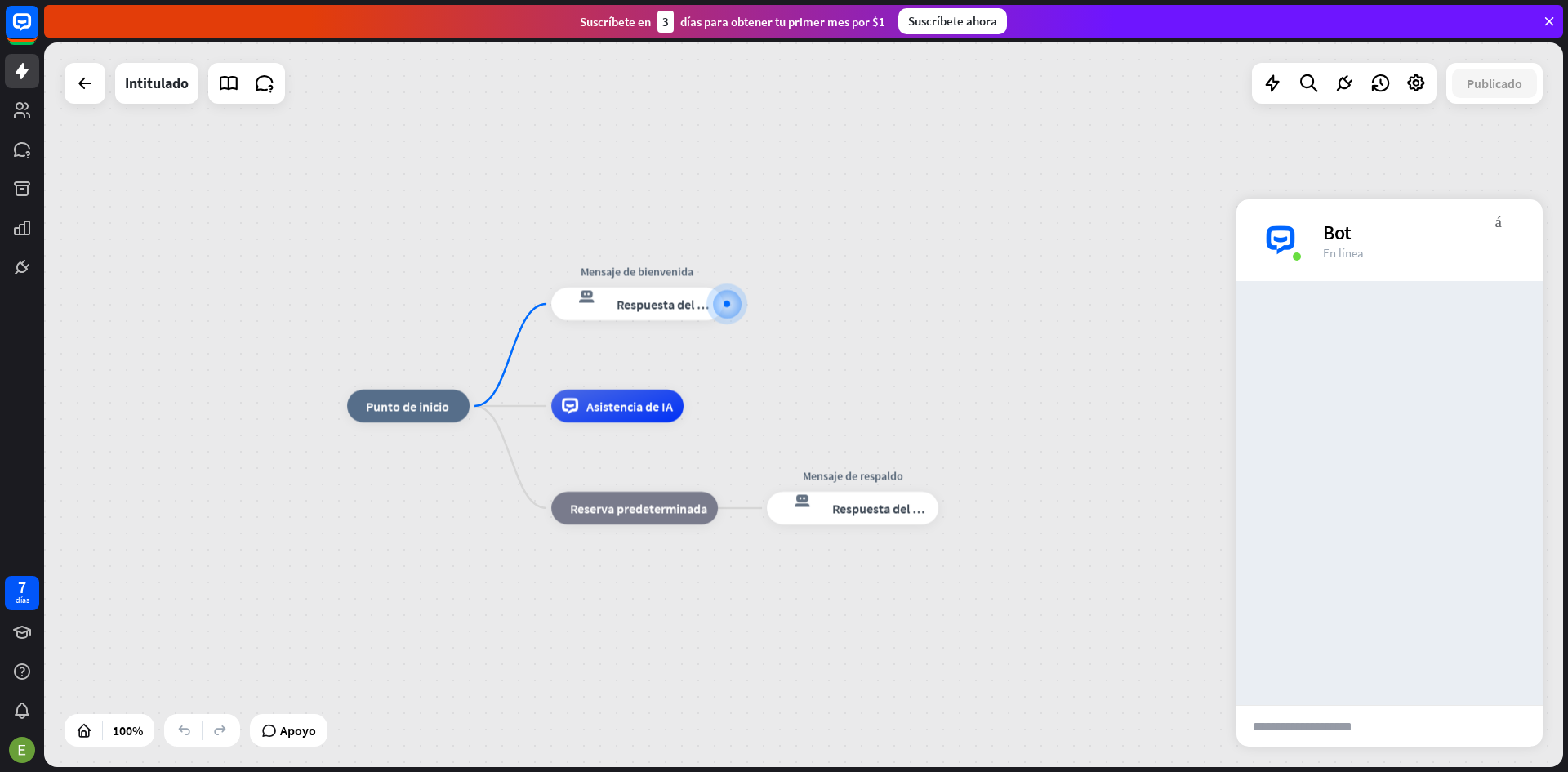
click at [1383, 722] on input "text" at bounding box center [1317, 726] width 160 height 40
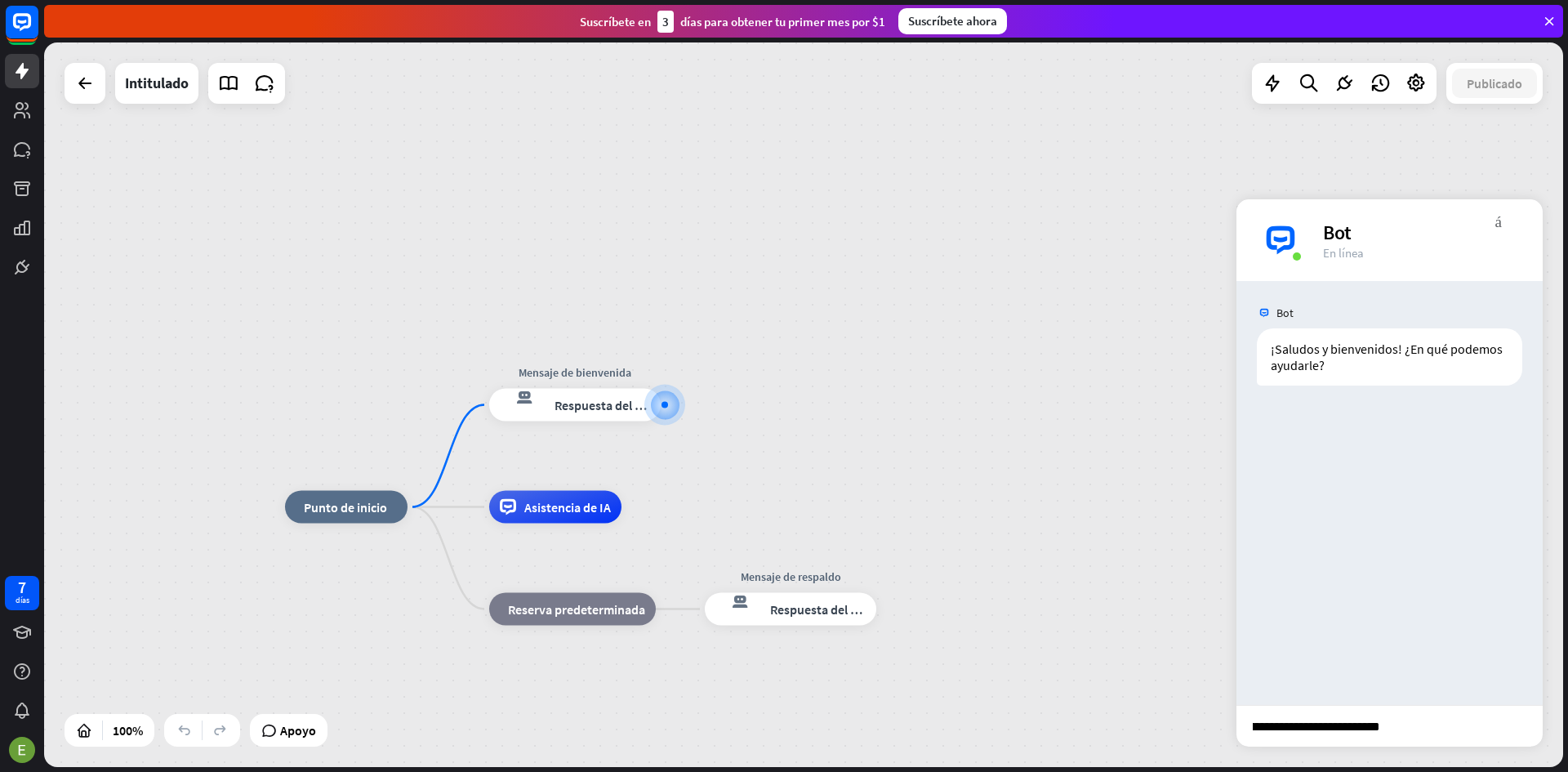
type input "**********"
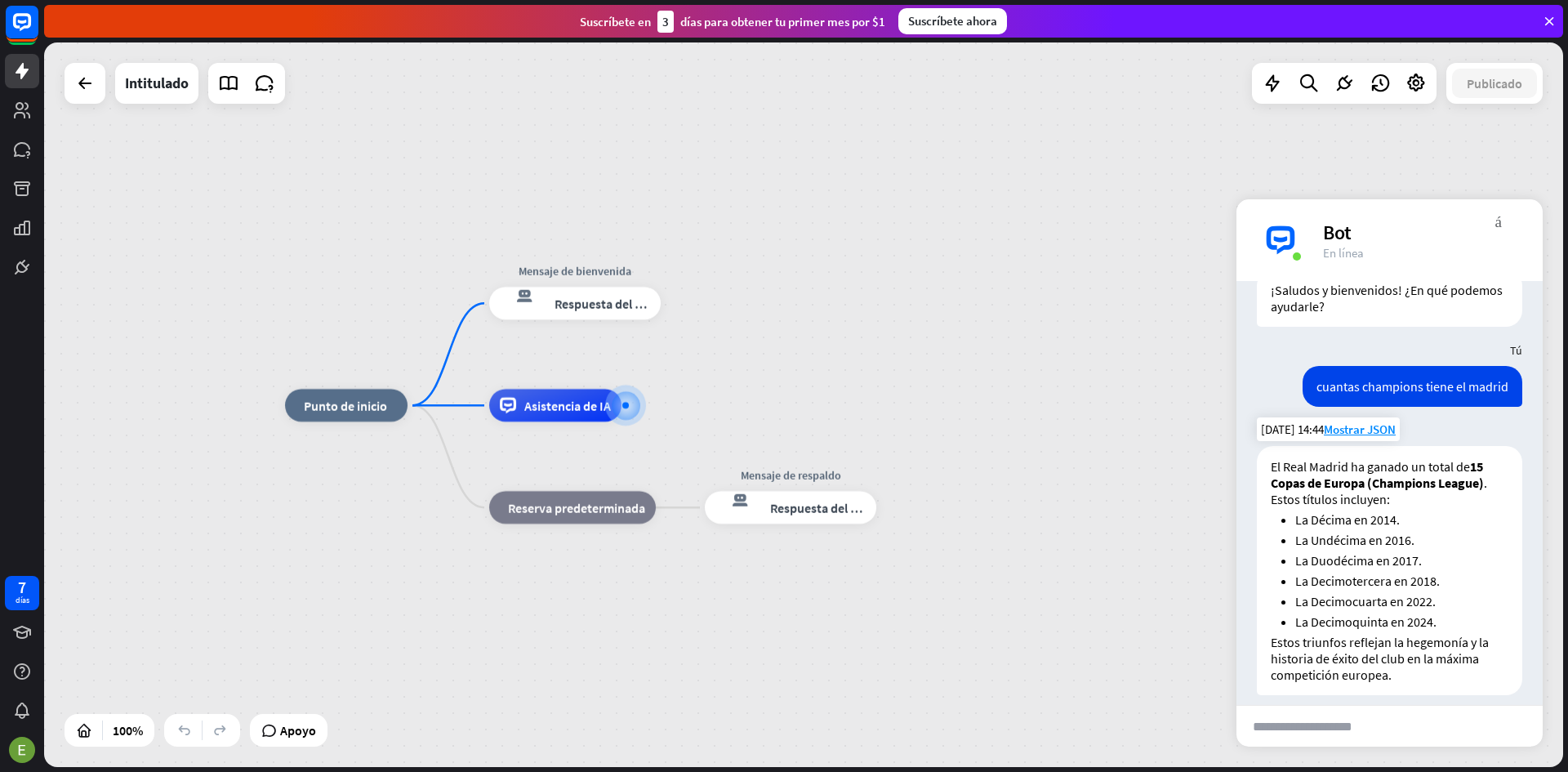
scroll to position [74, 0]
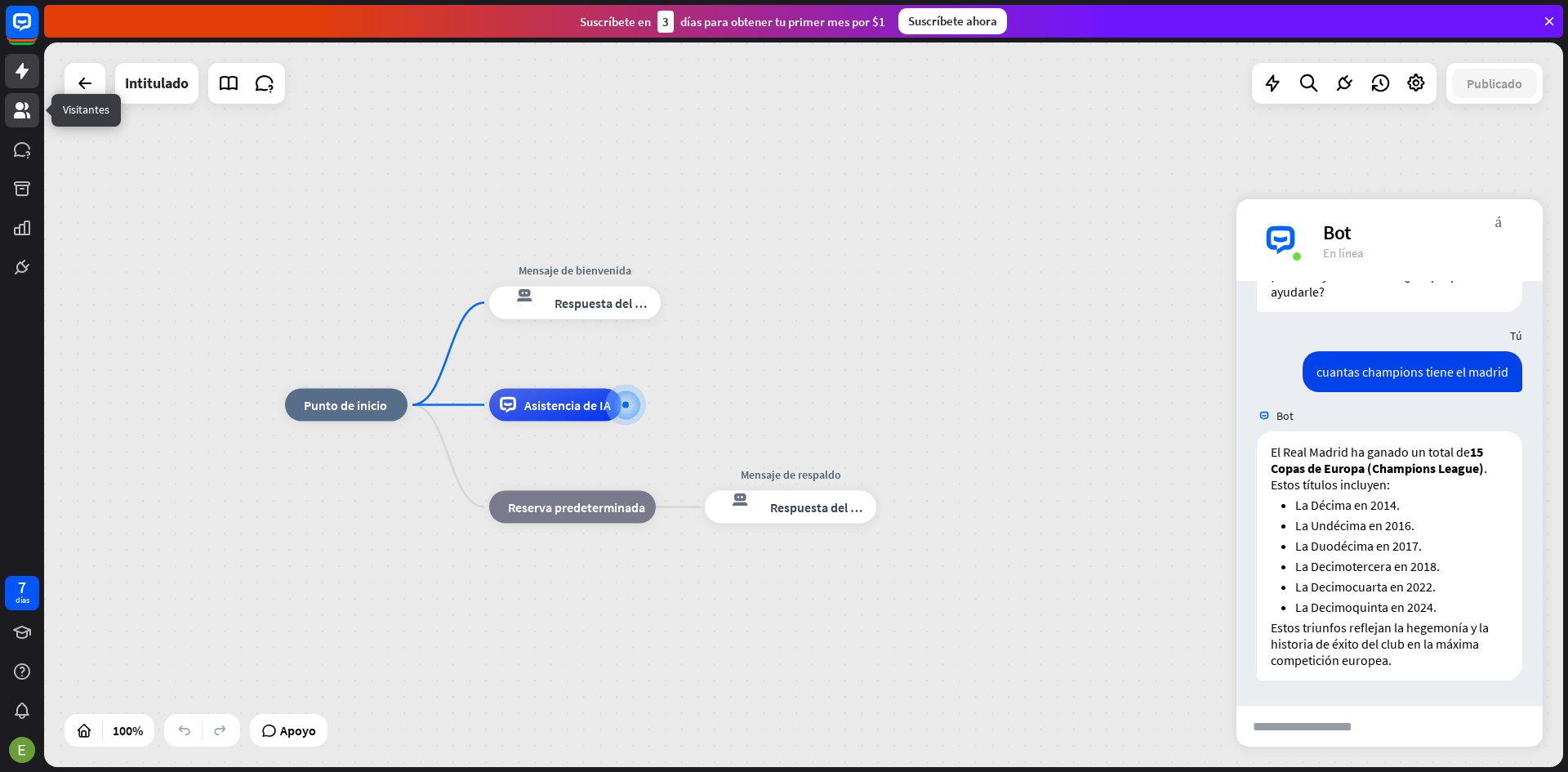
click at [27, 101] on icon at bounding box center [22, 110] width 20 height 20
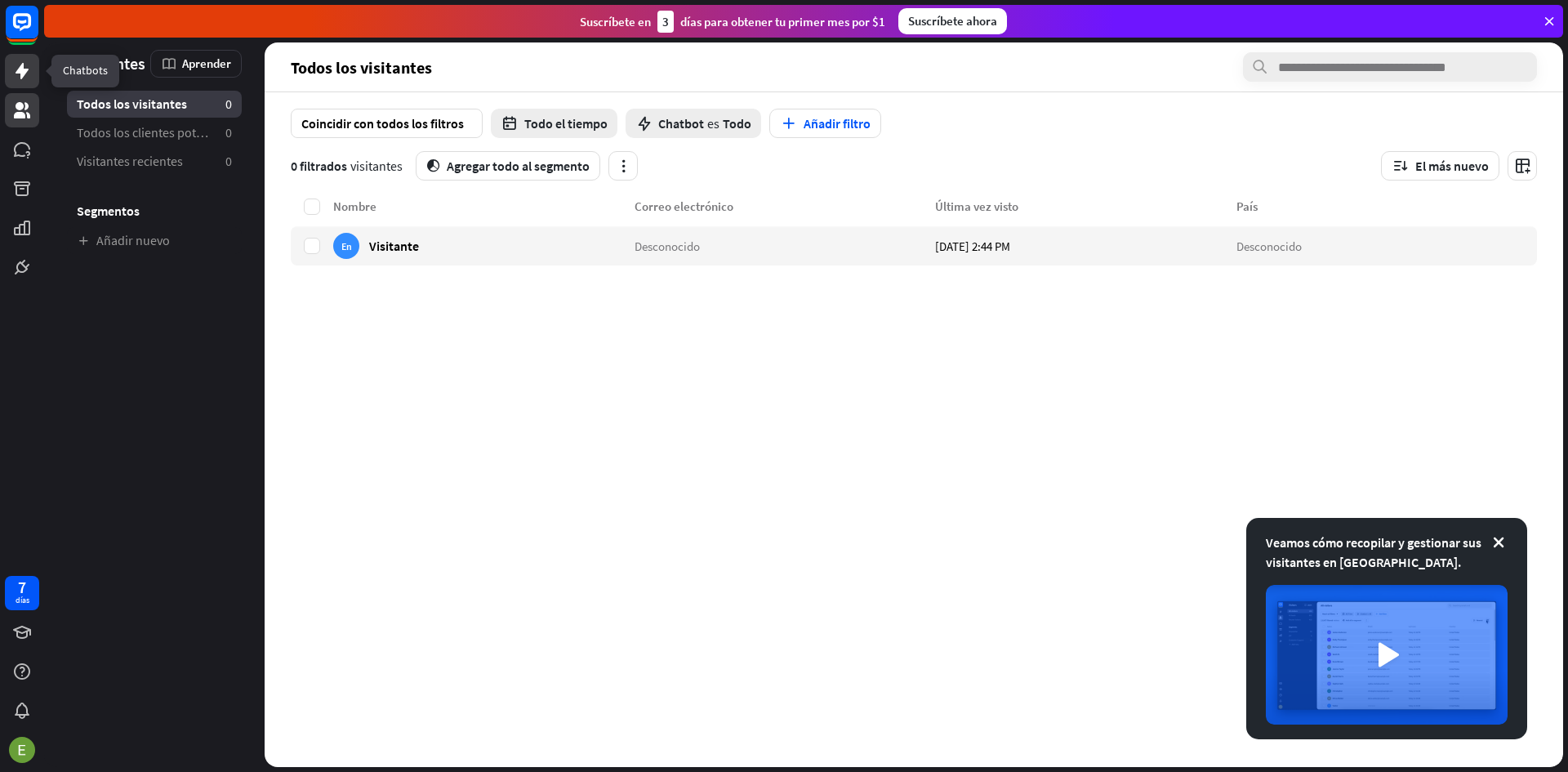
click at [13, 68] on icon at bounding box center [22, 71] width 20 height 20
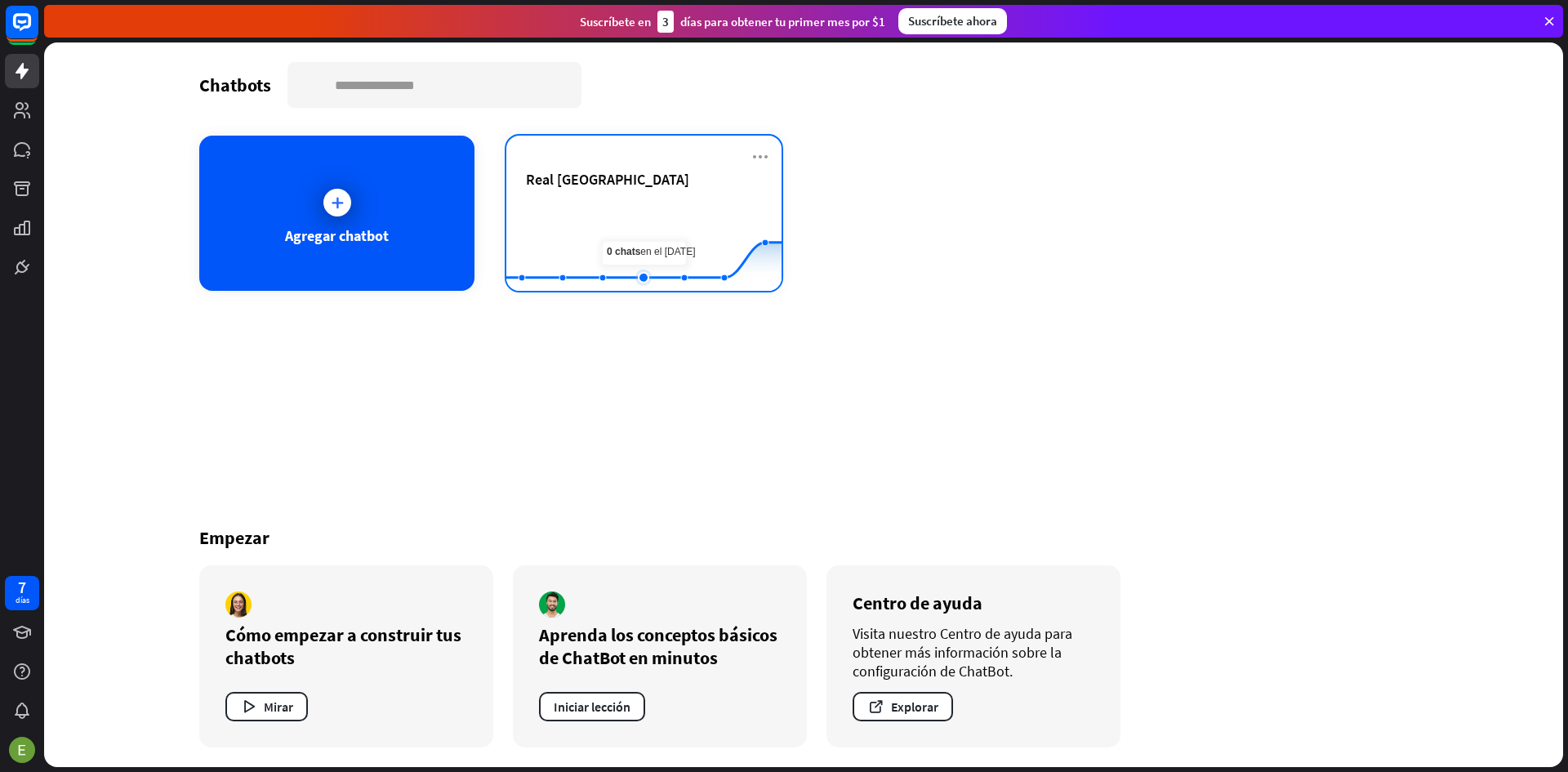
click at [631, 207] on icon at bounding box center [644, 207] width 324 height 0
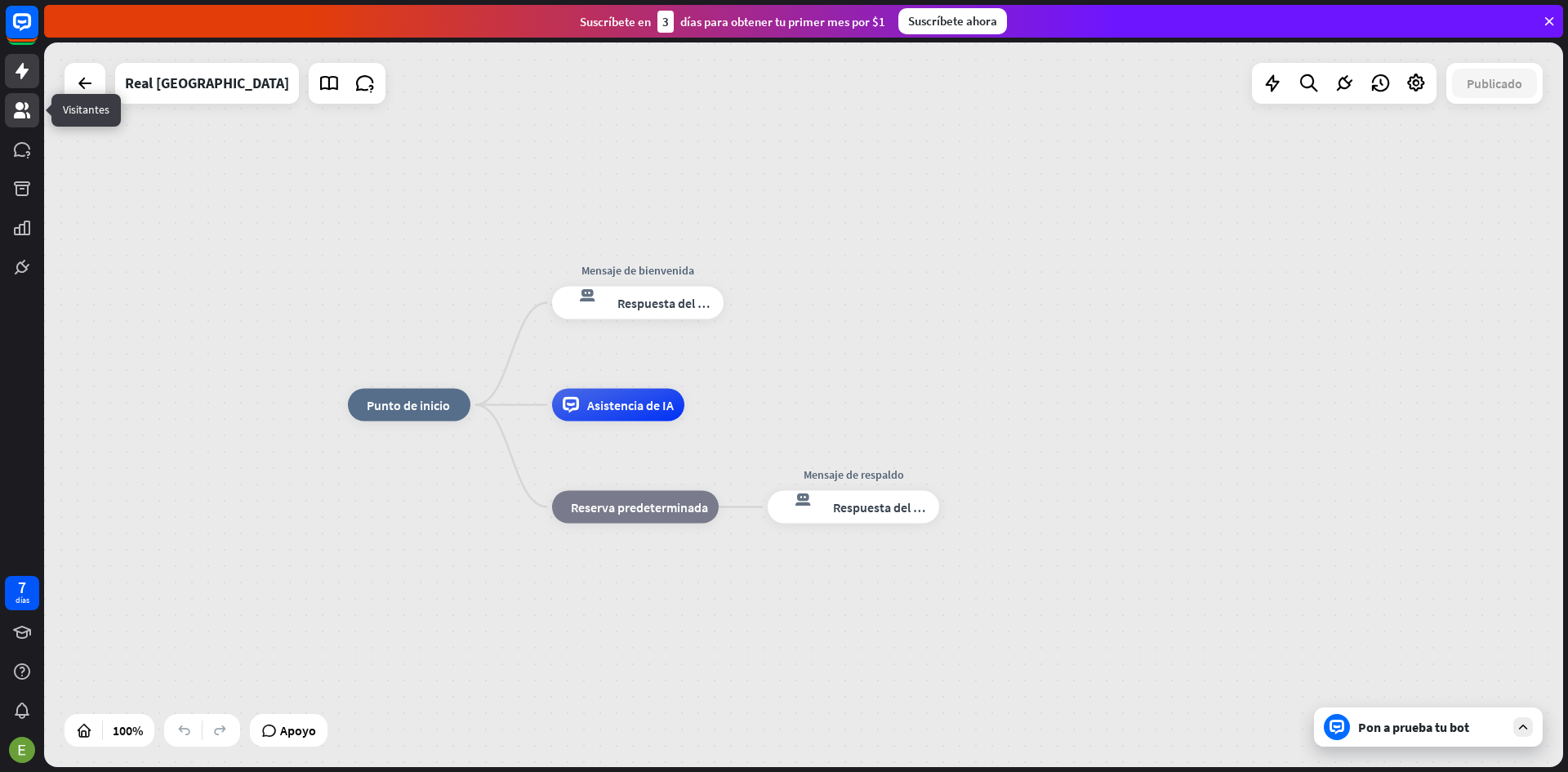
click at [27, 105] on icon at bounding box center [22, 110] width 17 height 17
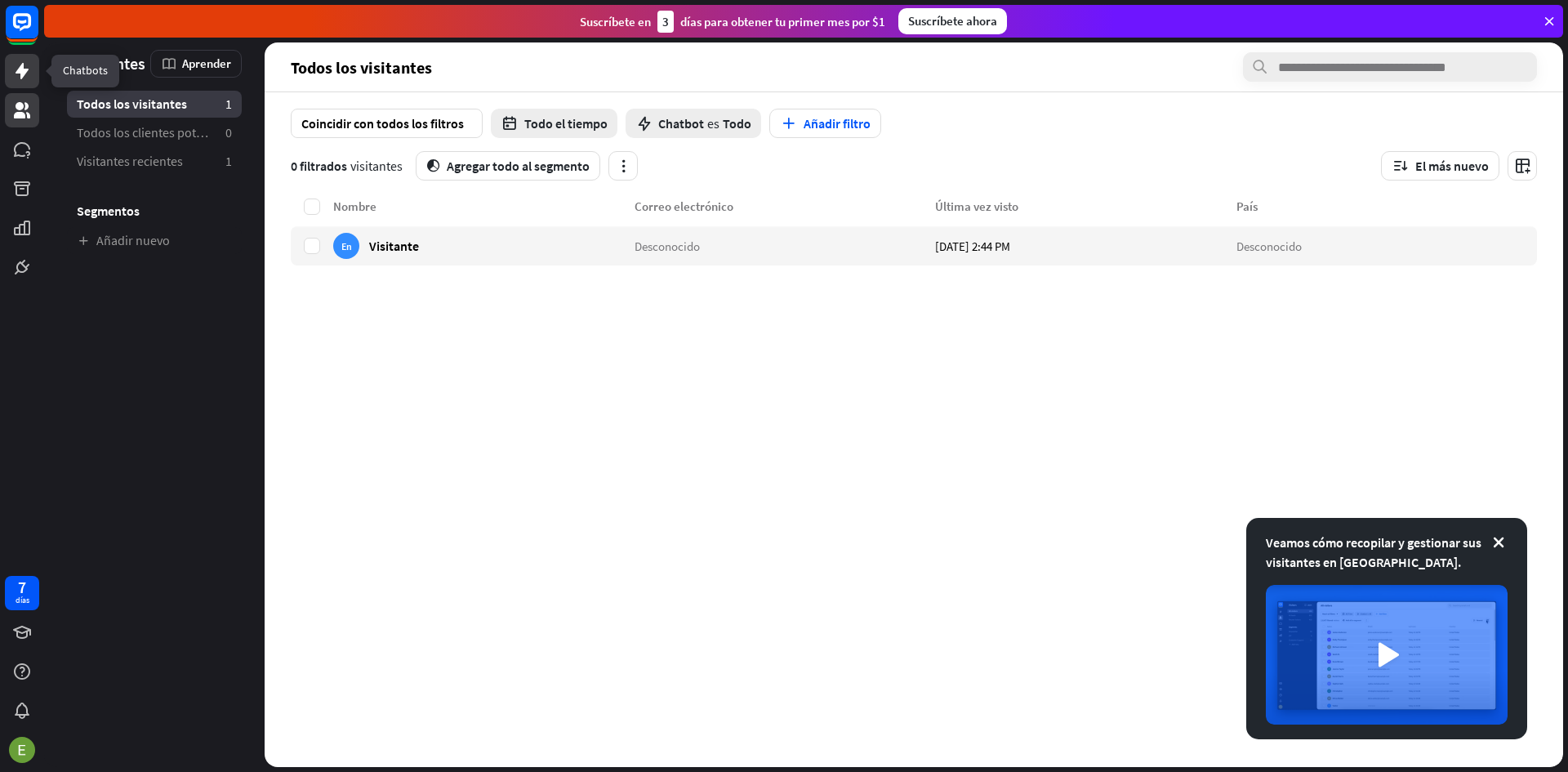
click at [22, 70] on icon at bounding box center [22, 71] width 13 height 17
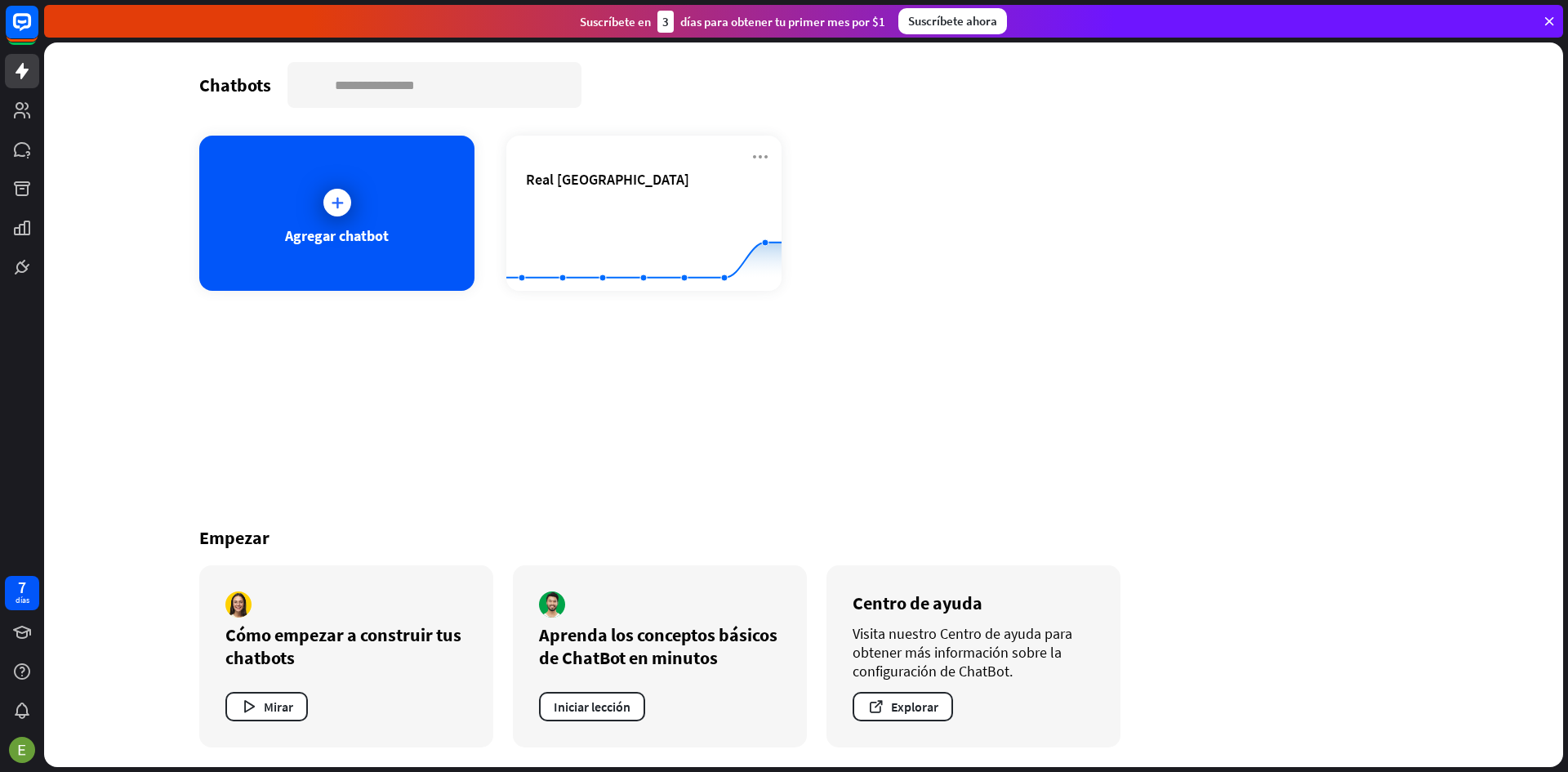
click at [1152, 266] on div "Agregar chatbot Real Madrid Created with Highcharts 10.1.0 0 1 2" at bounding box center [804, 213] width 1209 height 155
click at [164, 222] on div "Chatbots buscar Agregar chatbot Real Madrid Created with Highcharts 10.1.0 0 1 …" at bounding box center [803, 404] width 1307 height 725
